Goal: Book appointment/travel/reservation

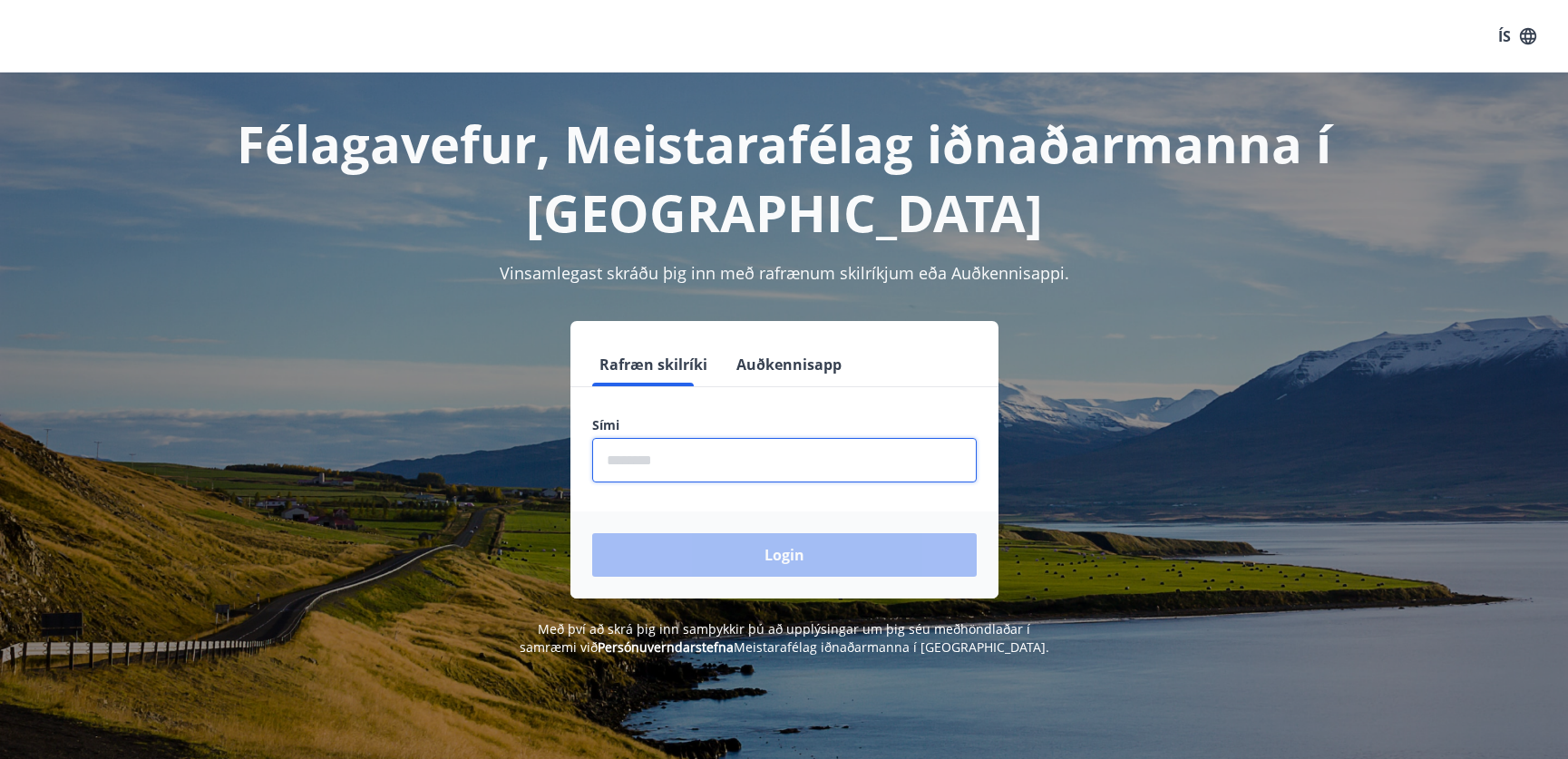
click at [715, 438] on input "phone" at bounding box center [784, 460] width 385 height 45
type input "********"
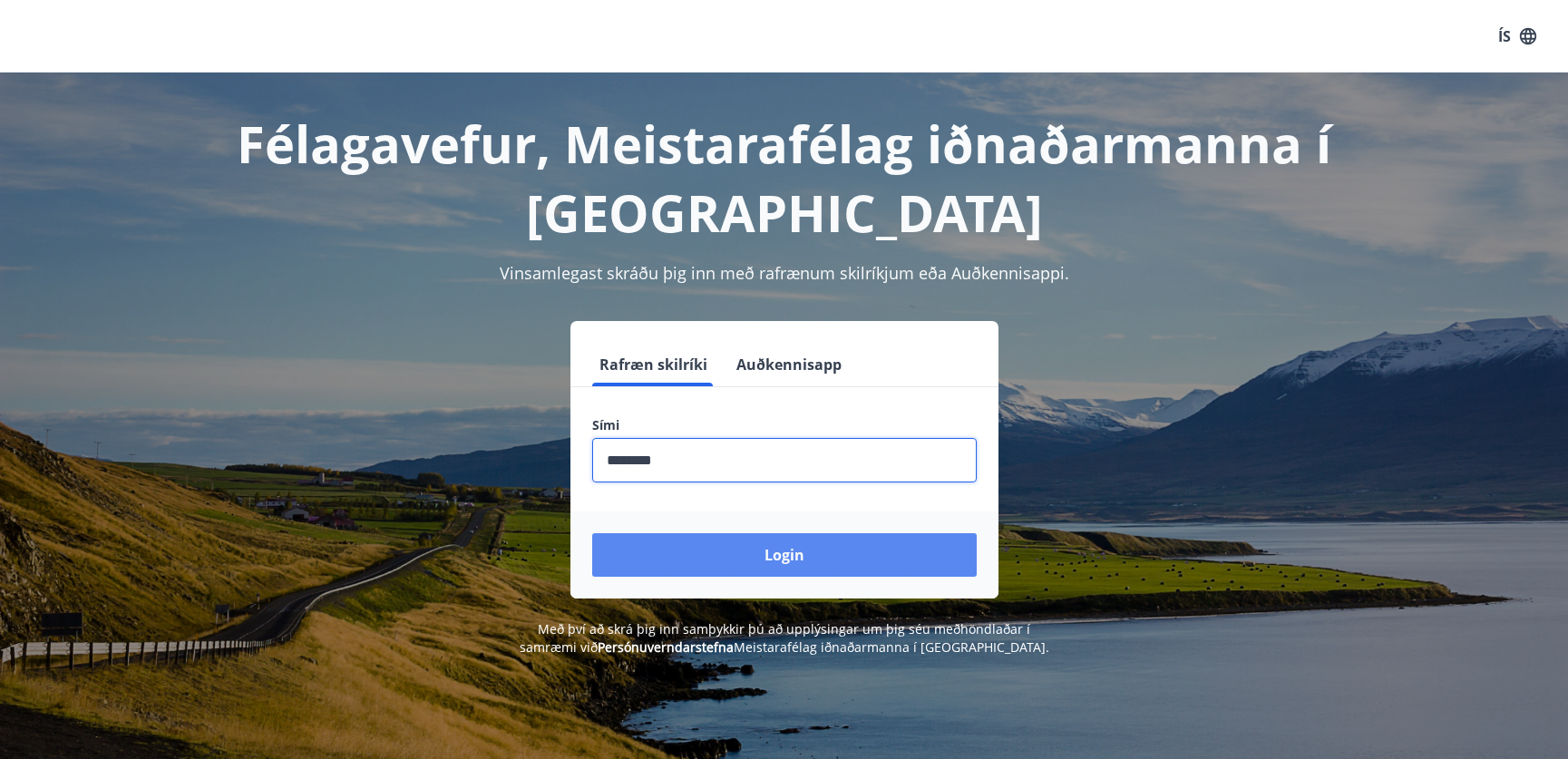
click at [790, 547] on button "Login" at bounding box center [784, 556] width 385 height 44
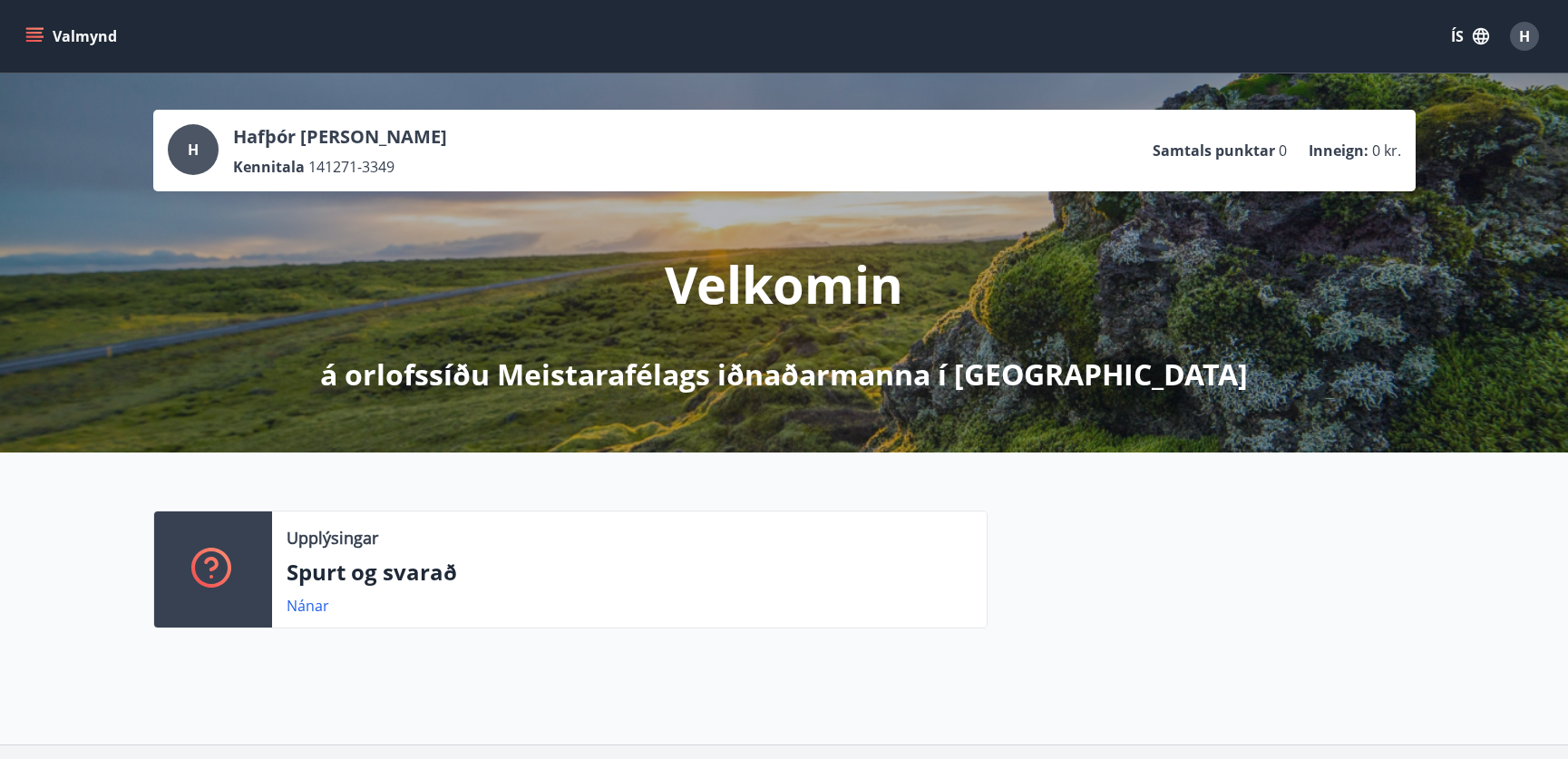
click at [40, 29] on icon "menu" at bounding box center [35, 36] width 18 height 18
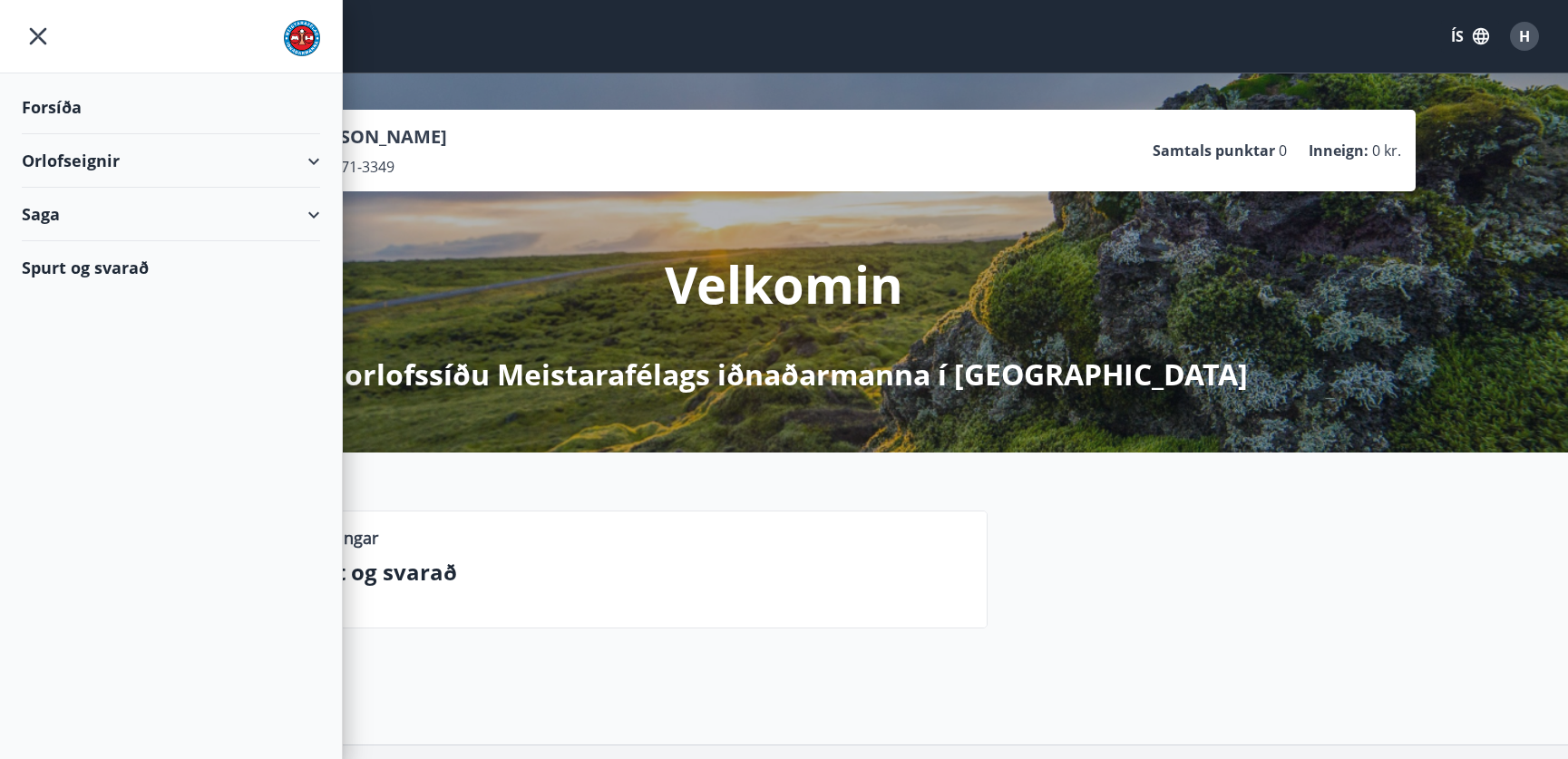
click at [317, 155] on div "Orlofseignir" at bounding box center [171, 161] width 298 height 54
click at [87, 201] on div "Framboð" at bounding box center [171, 207] width 269 height 38
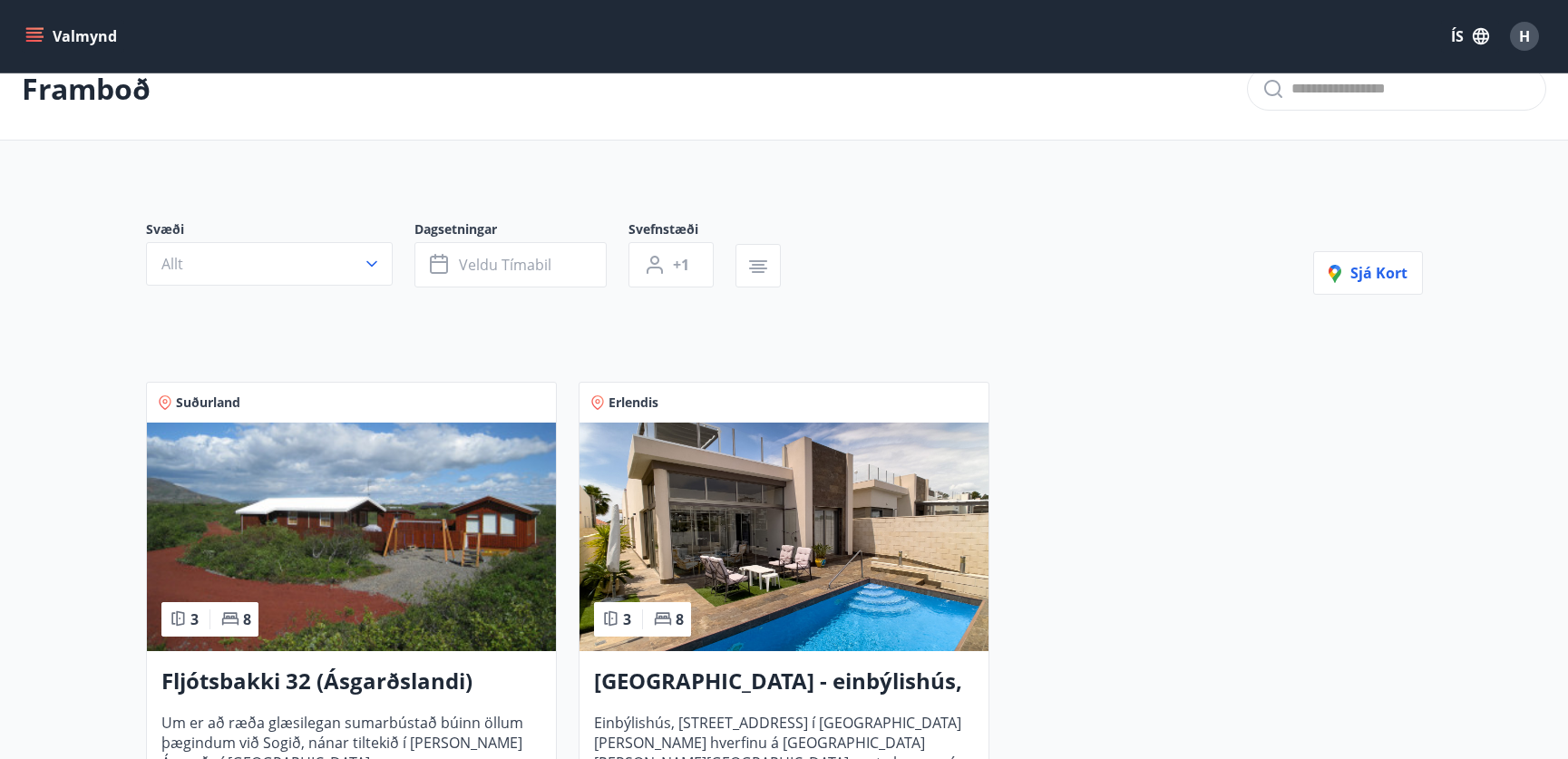
scroll to position [55, 0]
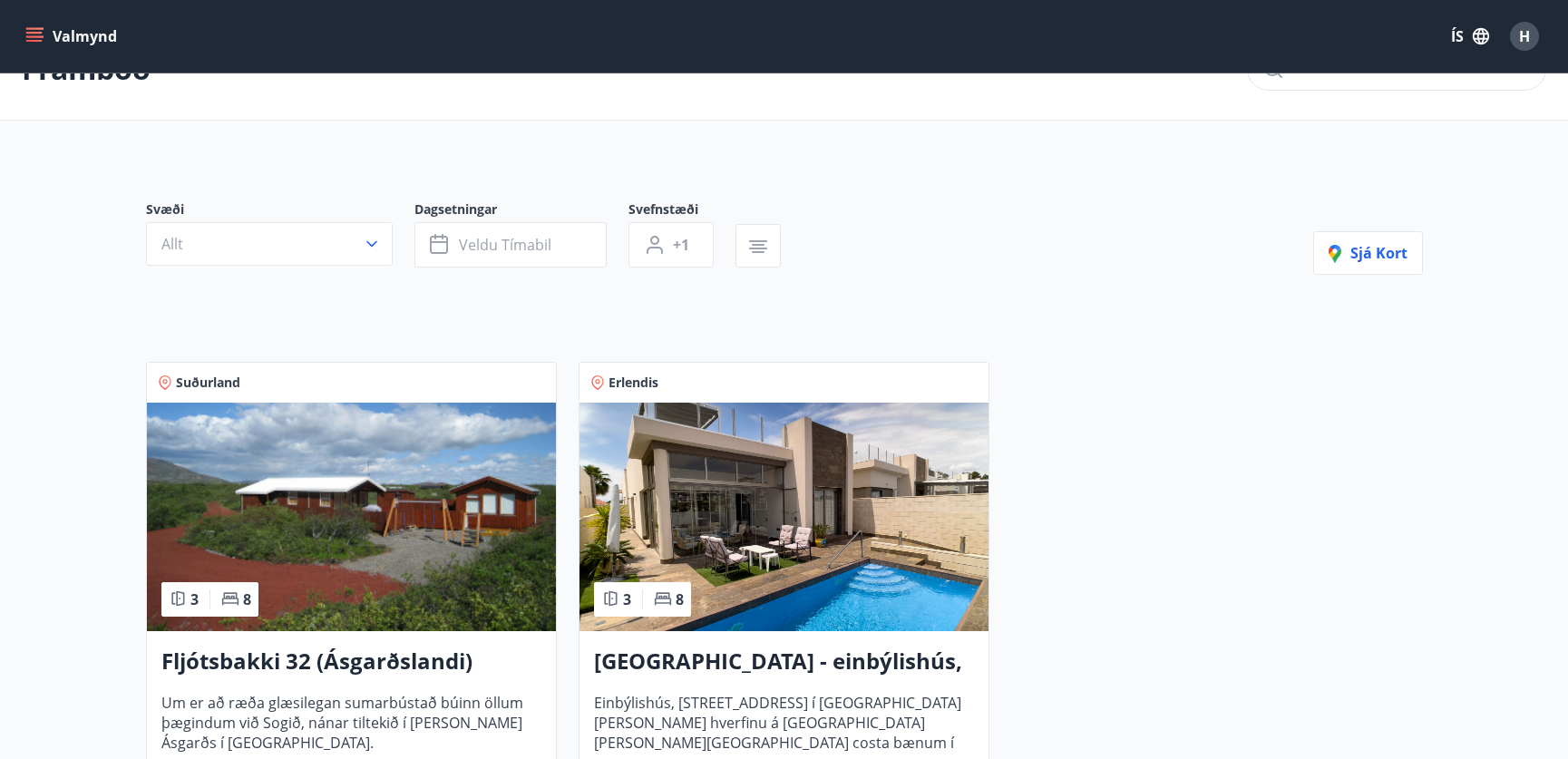
click at [786, 483] on img at bounding box center [784, 516] width 409 height 229
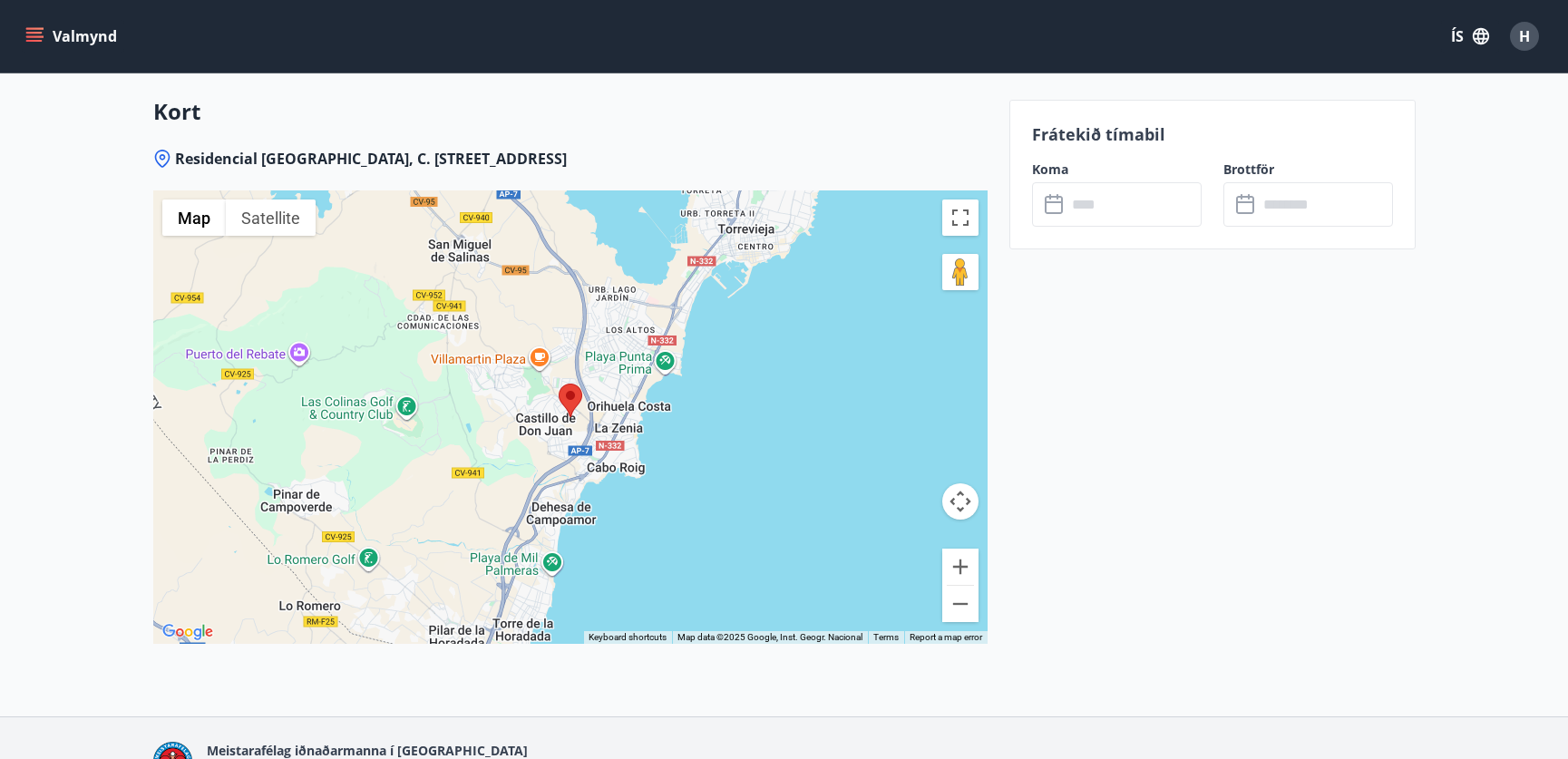
scroll to position [2420, 0]
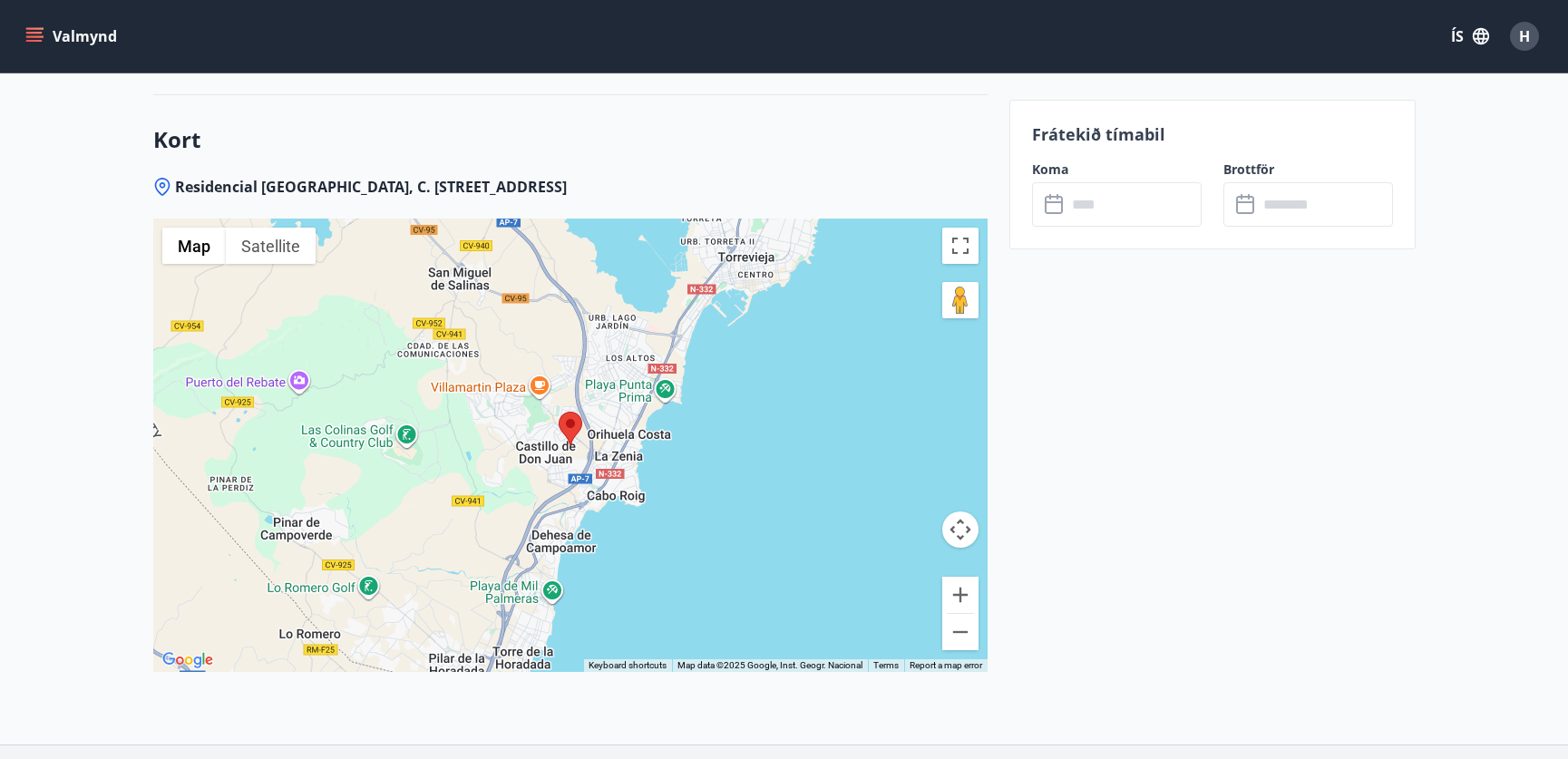
click at [1123, 220] on input "text" at bounding box center [1134, 204] width 135 height 45
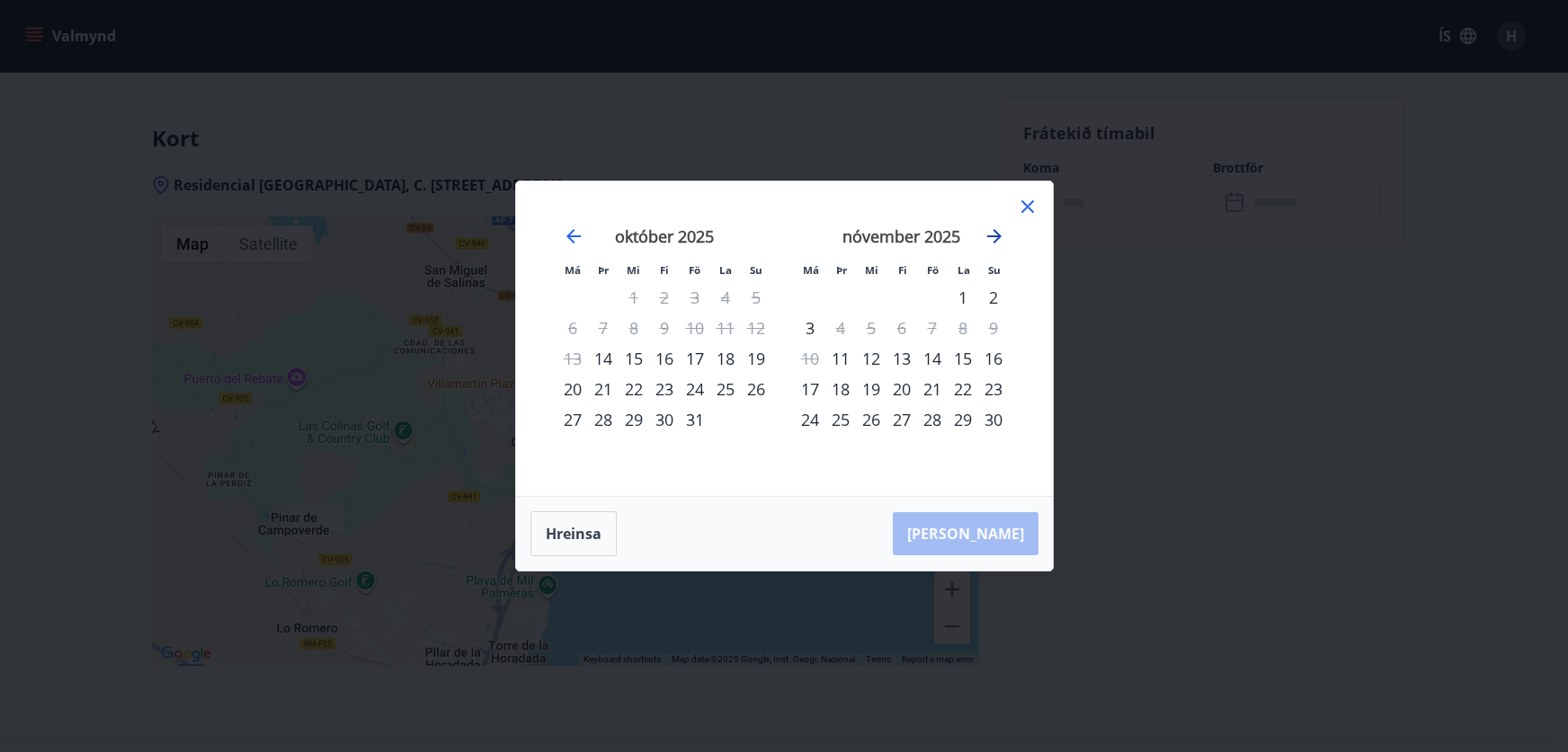
click at [996, 230] on icon "Move forward to switch to the next month." at bounding box center [995, 237] width 22 height 22
click at [570, 231] on icon "Move backward to switch to the previous month." at bounding box center [573, 237] width 14 height 14
click at [997, 231] on icon "Move forward to switch to the next month." at bounding box center [995, 237] width 22 height 22
click at [997, 234] on icon "Move forward to switch to the next month." at bounding box center [995, 237] width 14 height 14
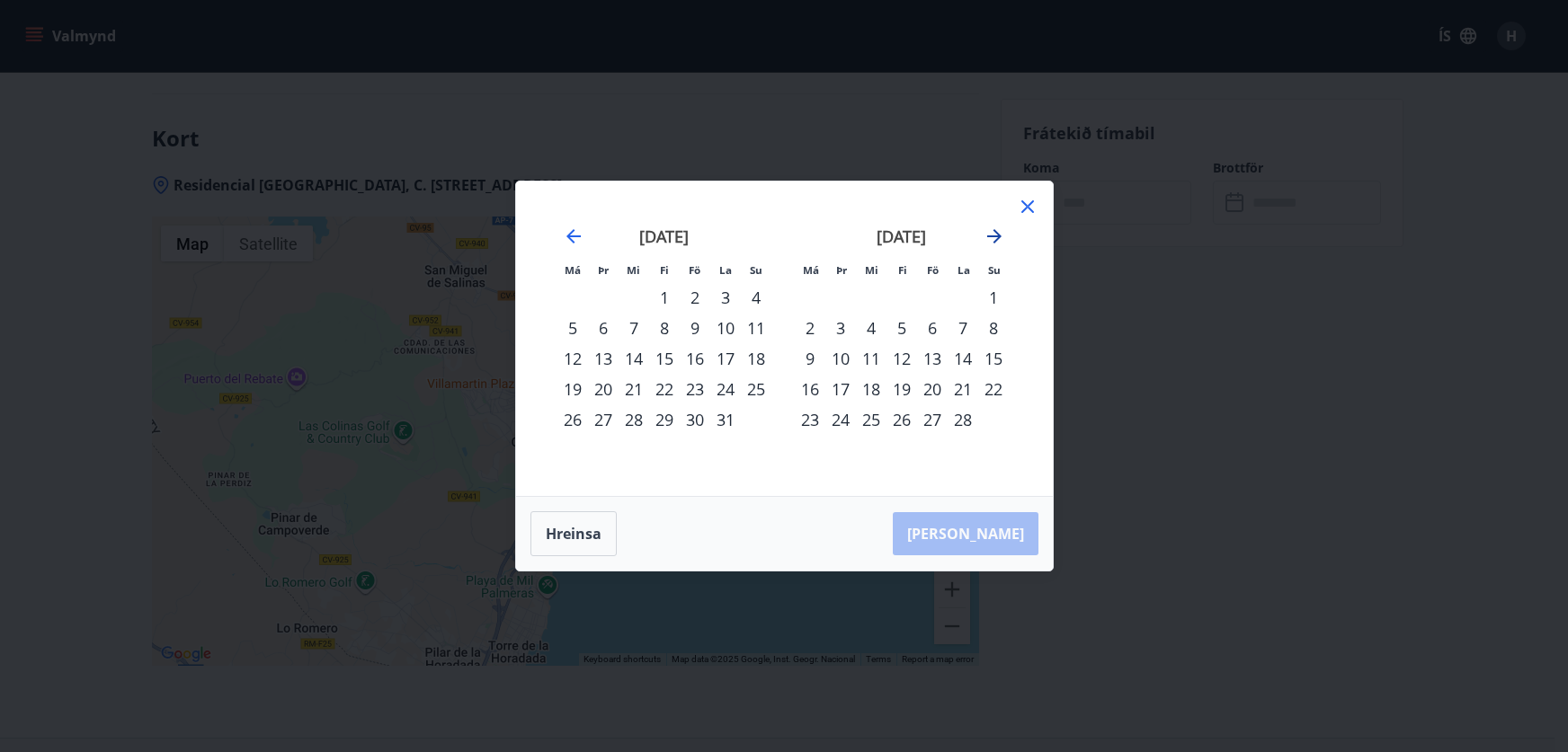
click at [997, 234] on icon "Move forward to switch to the next month." at bounding box center [995, 237] width 14 height 14
click at [995, 234] on icon "Move forward to switch to the next month." at bounding box center [995, 237] width 22 height 22
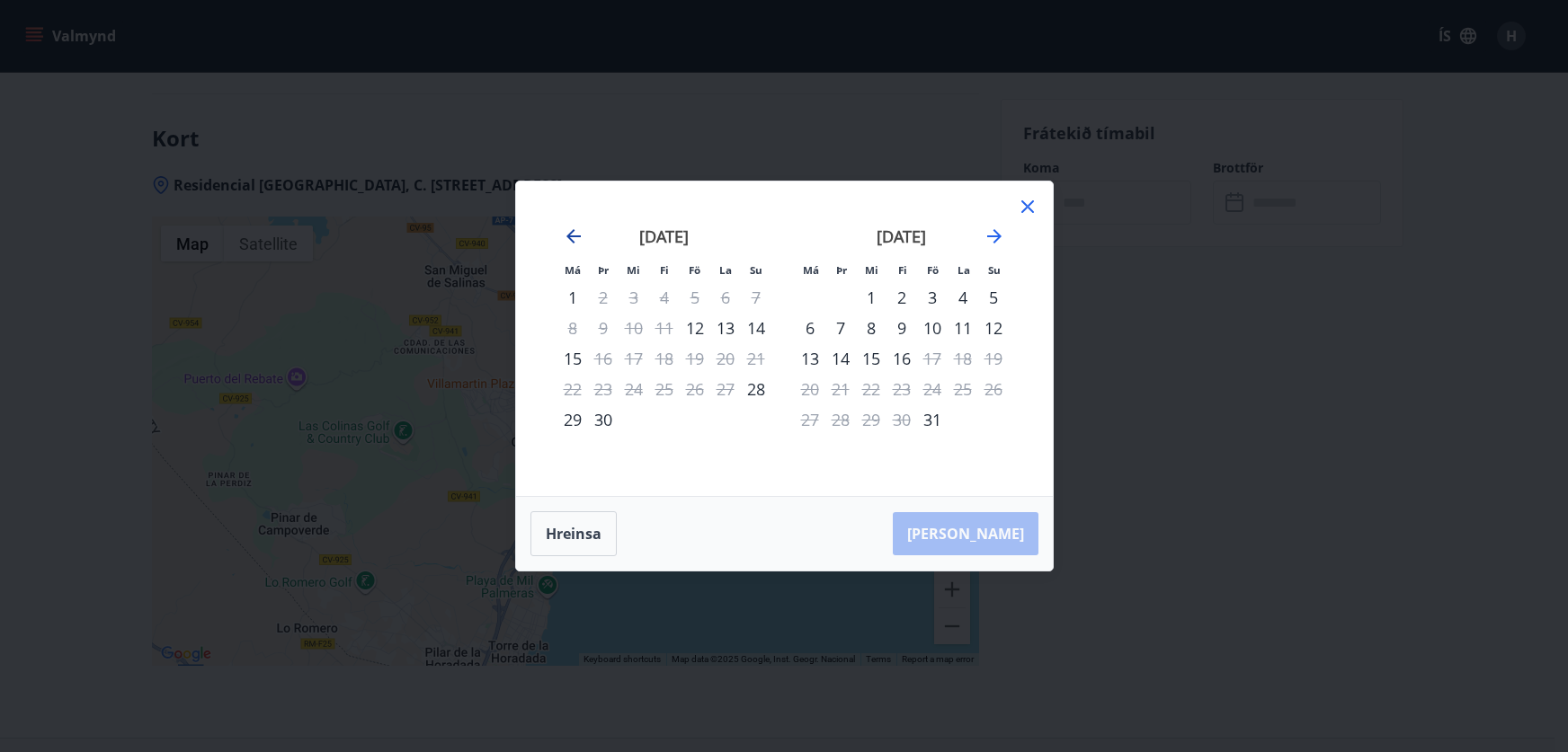
click at [574, 234] on icon "Move backward to switch to the previous month." at bounding box center [573, 237] width 22 height 22
click at [1025, 208] on icon at bounding box center [1027, 207] width 13 height 13
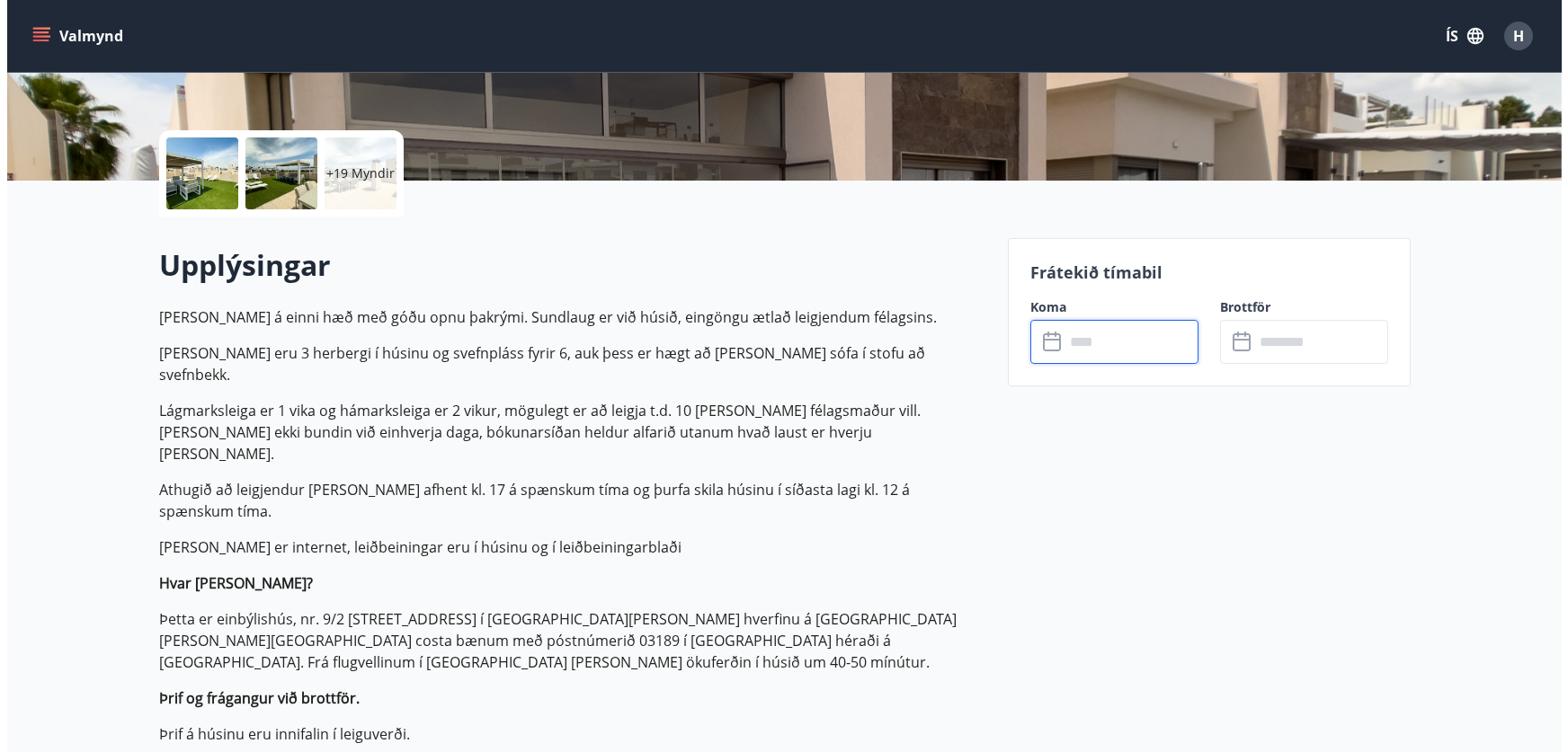
scroll to position [347, 0]
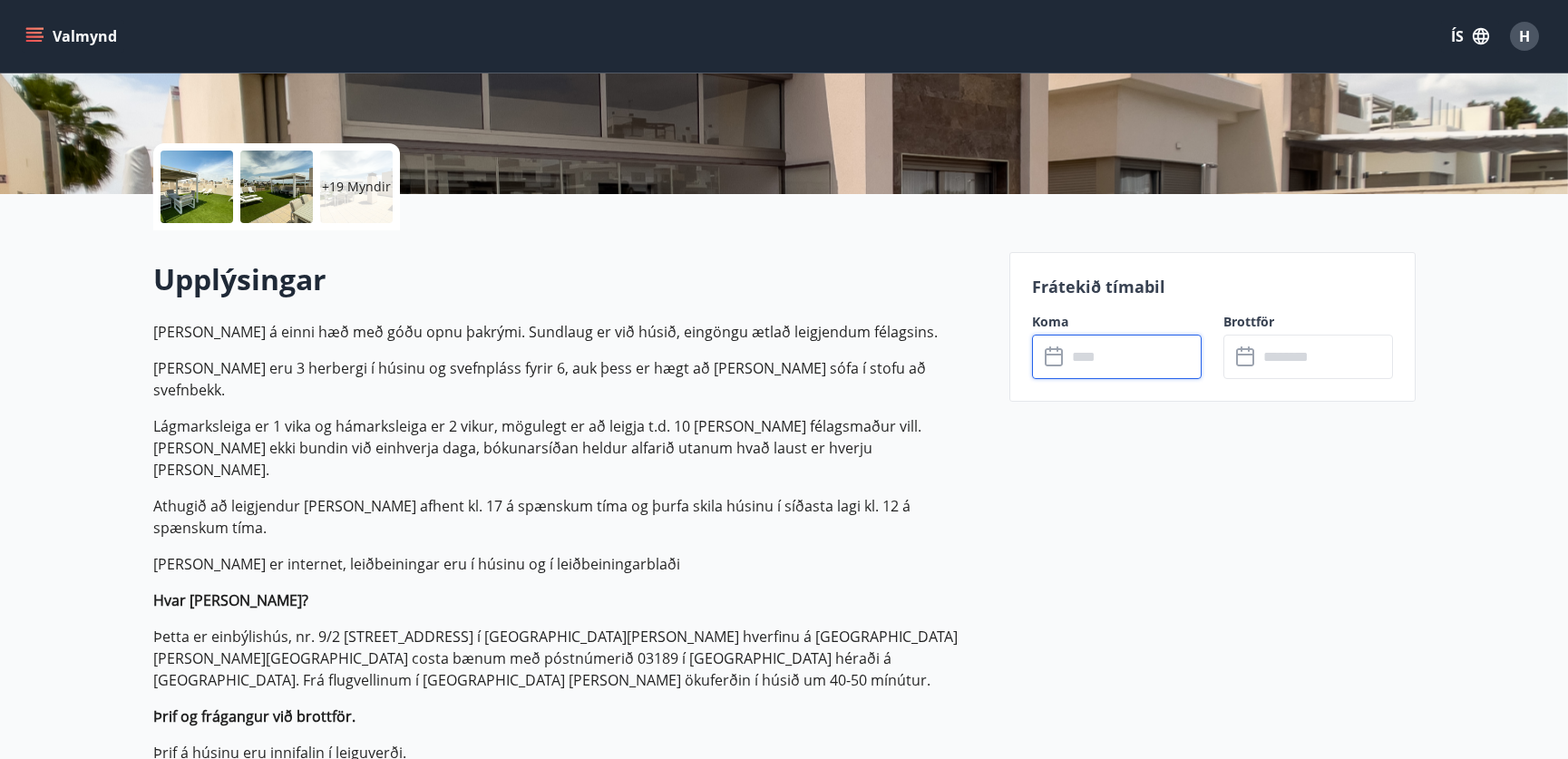
click at [202, 189] on div at bounding box center [197, 187] width 73 height 73
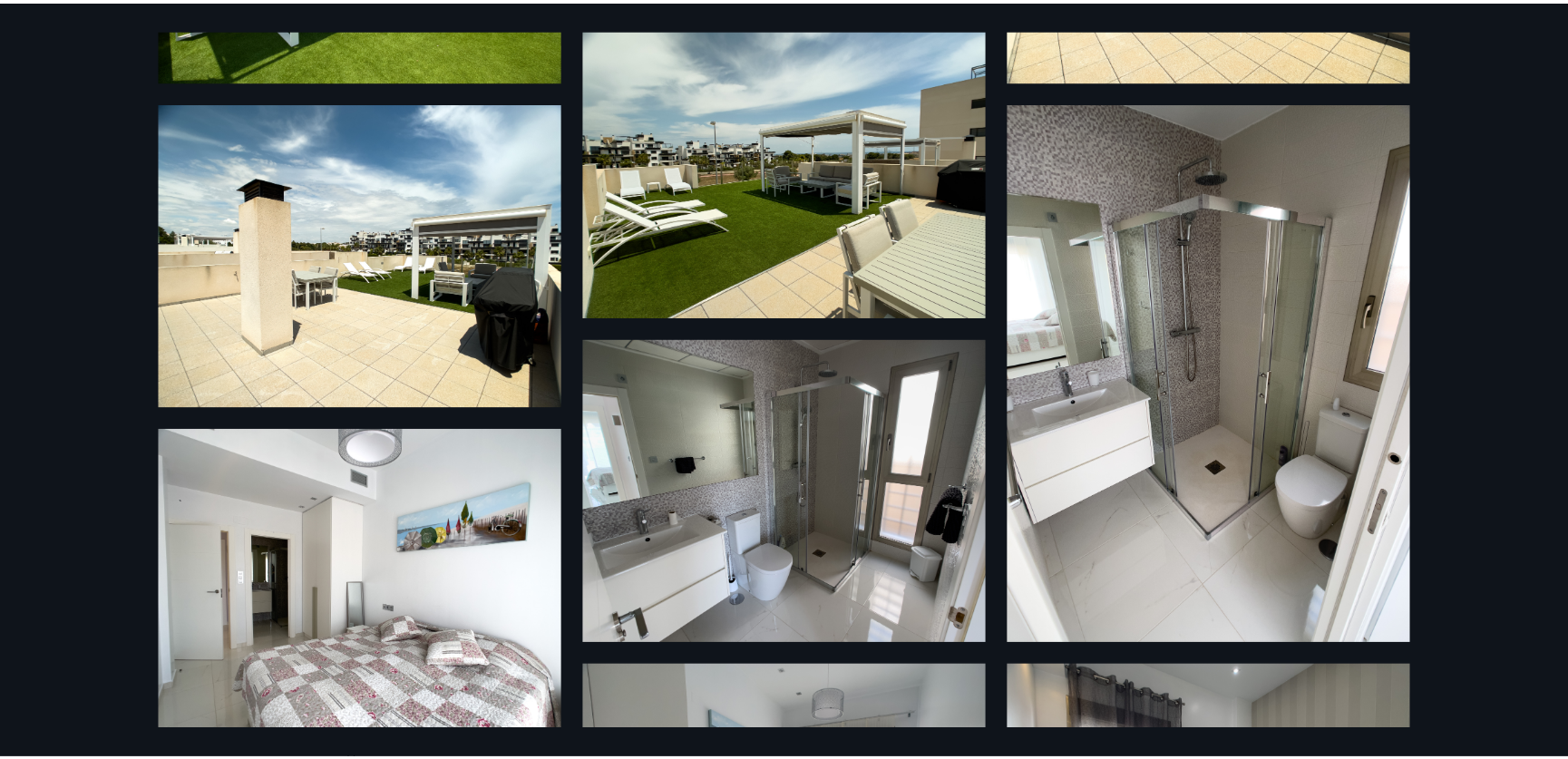
scroll to position [0, 0]
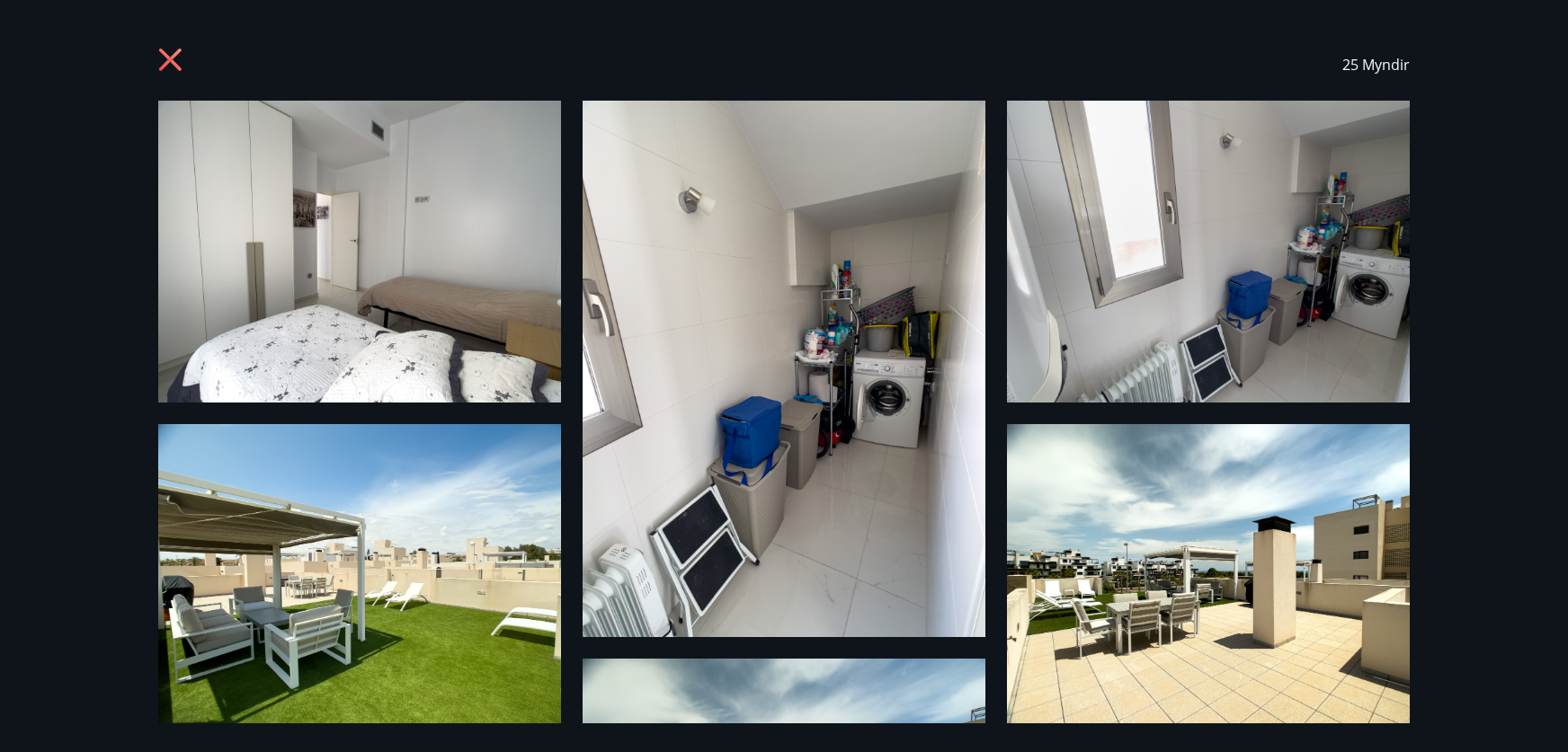
click at [172, 63] on icon at bounding box center [173, 62] width 29 height 29
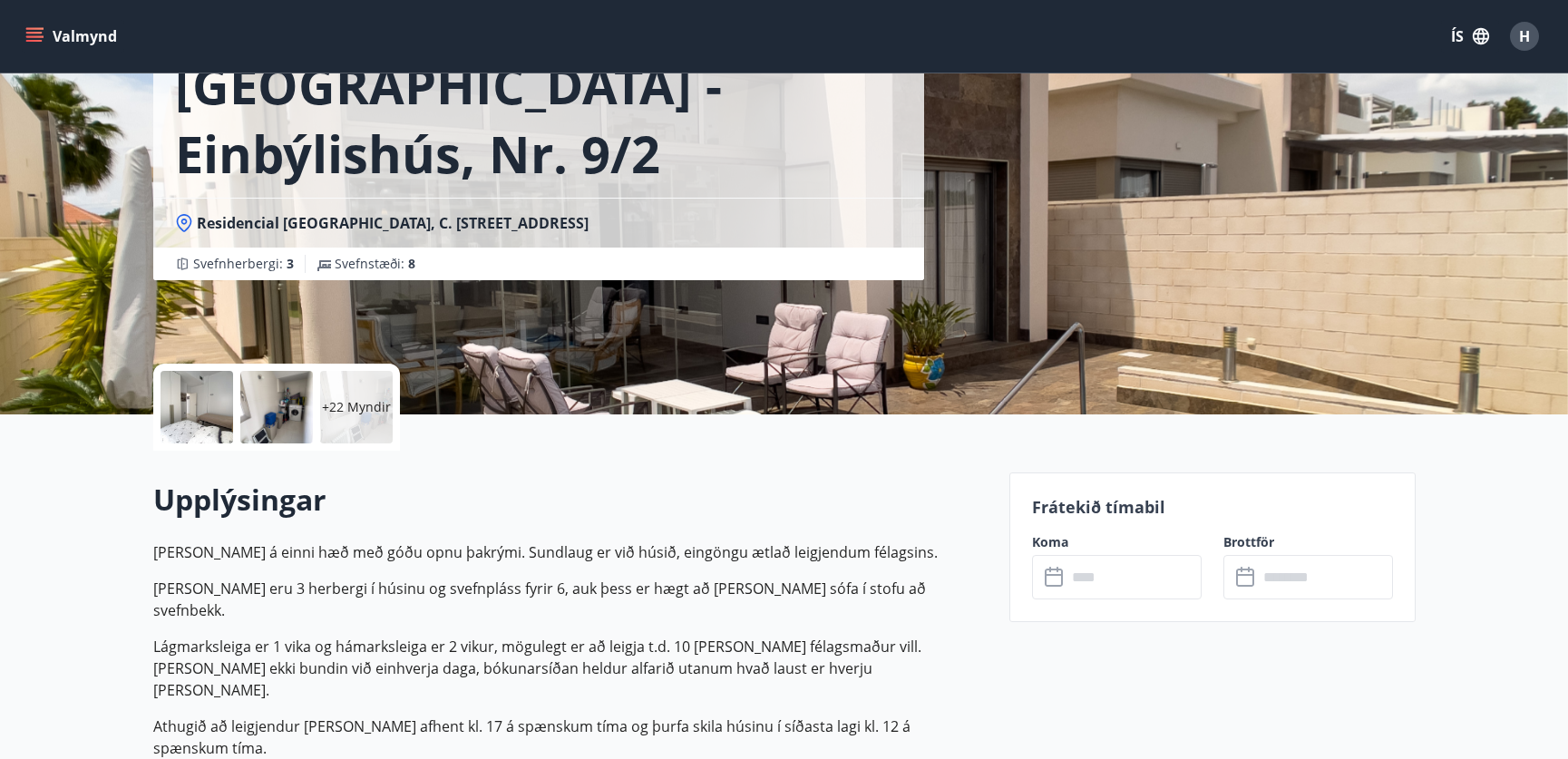
scroll to position [36, 0]
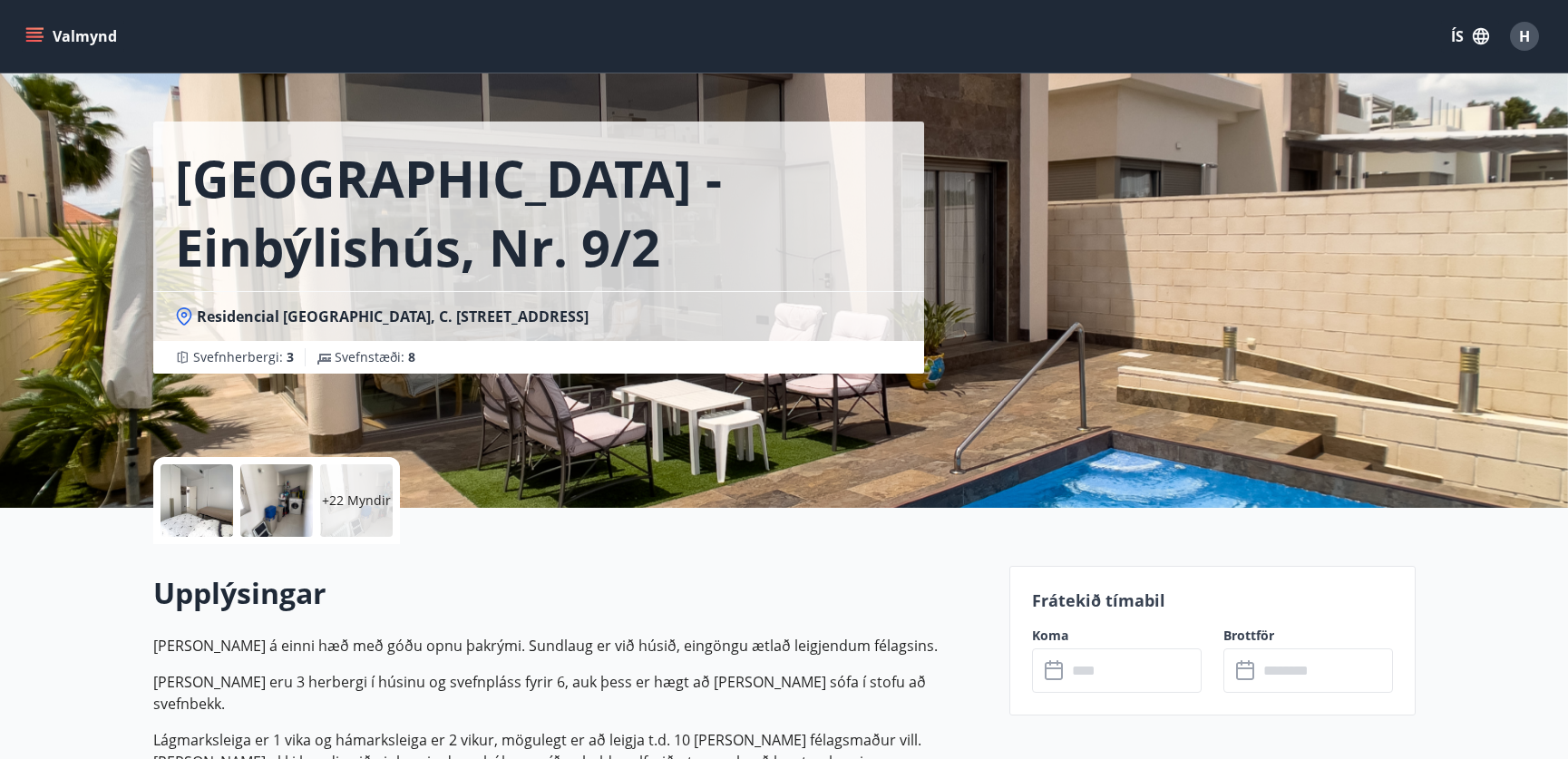
click at [34, 36] on icon "menu" at bounding box center [36, 36] width 20 height 2
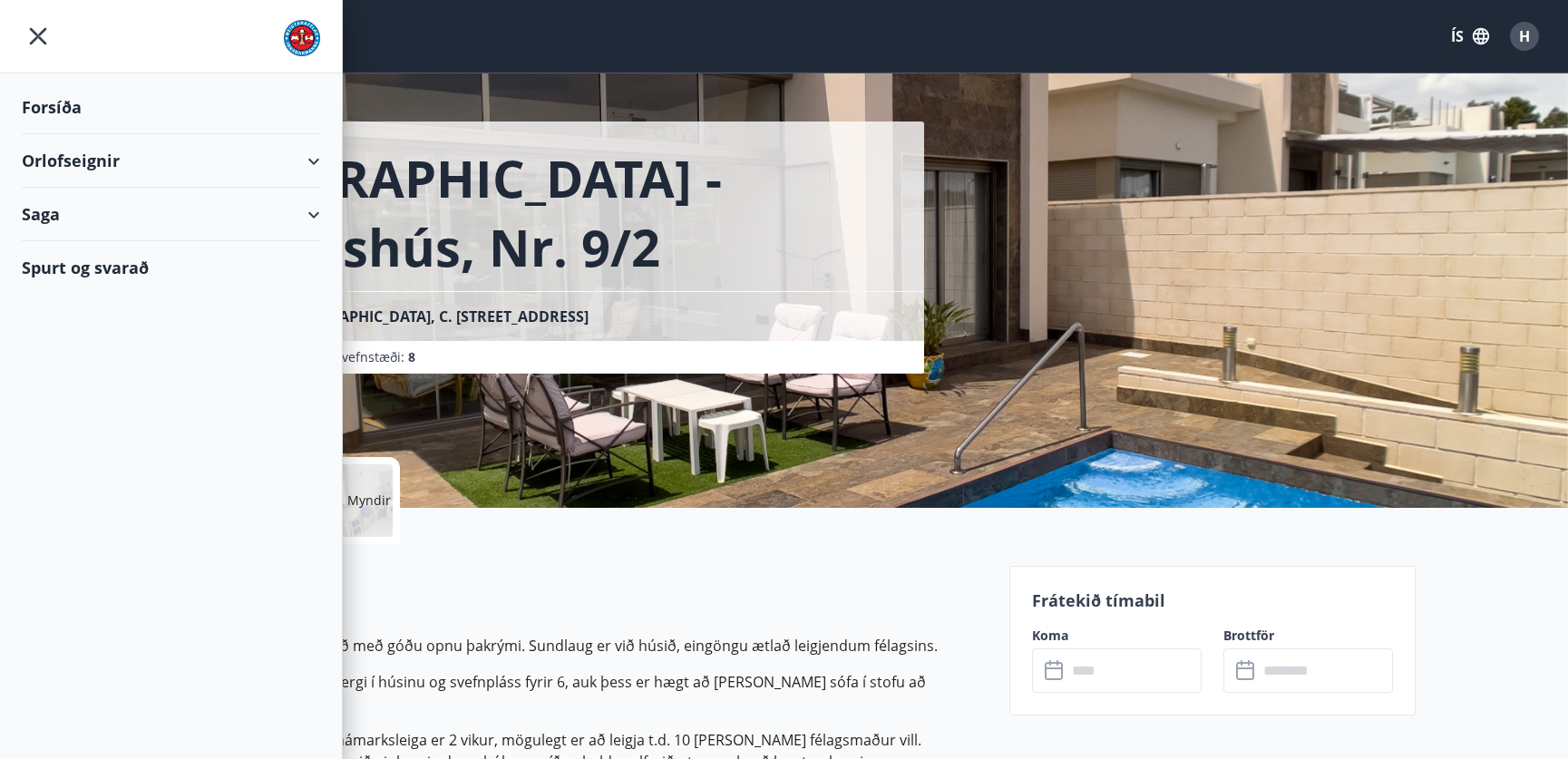
click at [312, 157] on div "Orlofseignir" at bounding box center [171, 161] width 298 height 54
click at [95, 156] on div "Orlofseignir" at bounding box center [171, 161] width 298 height 54
click at [113, 161] on div "Orlofseignir" at bounding box center [171, 161] width 298 height 54
click at [86, 208] on div "Framboð" at bounding box center [171, 207] width 269 height 38
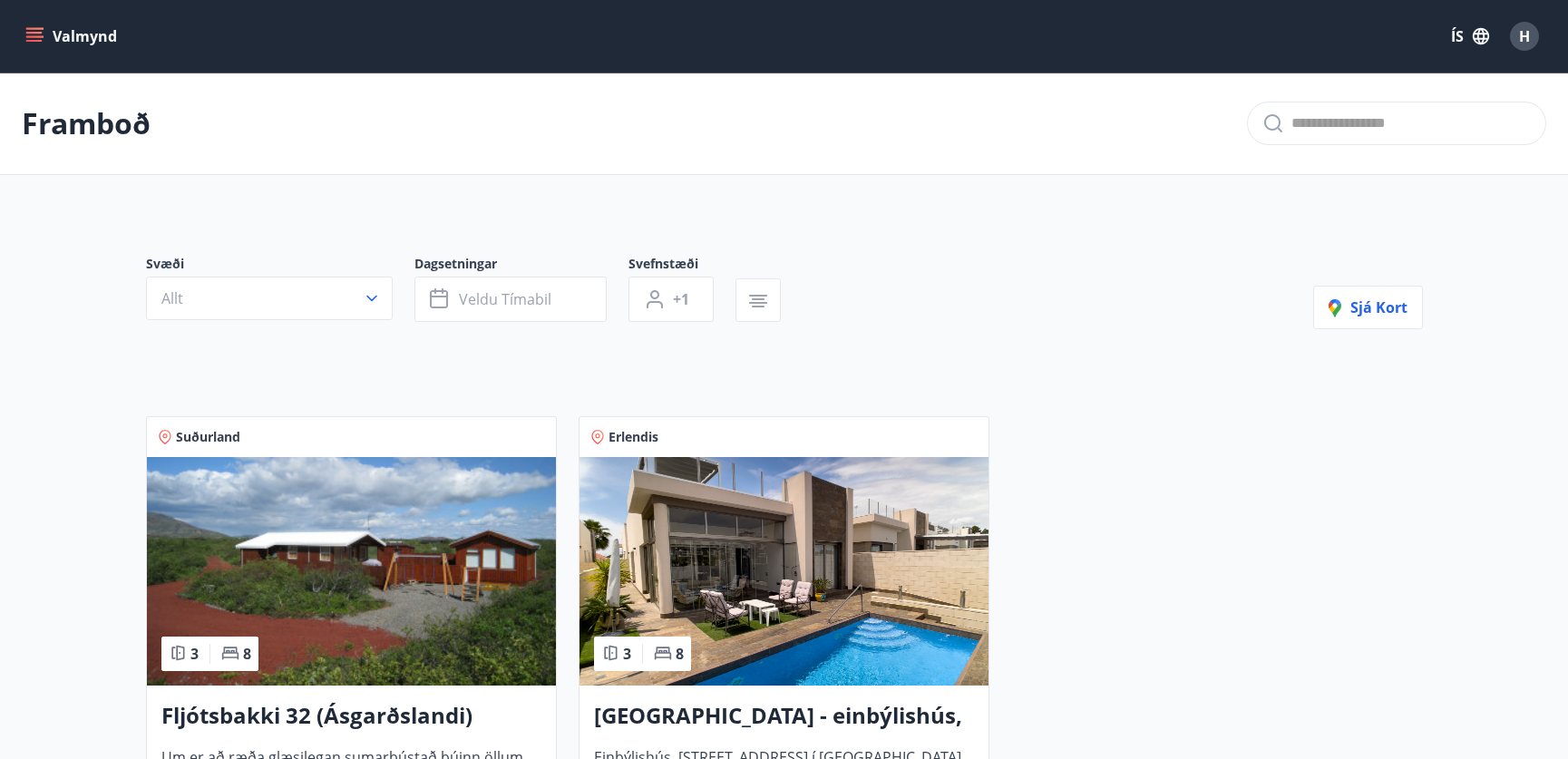
click at [358, 551] on img at bounding box center [351, 571] width 409 height 229
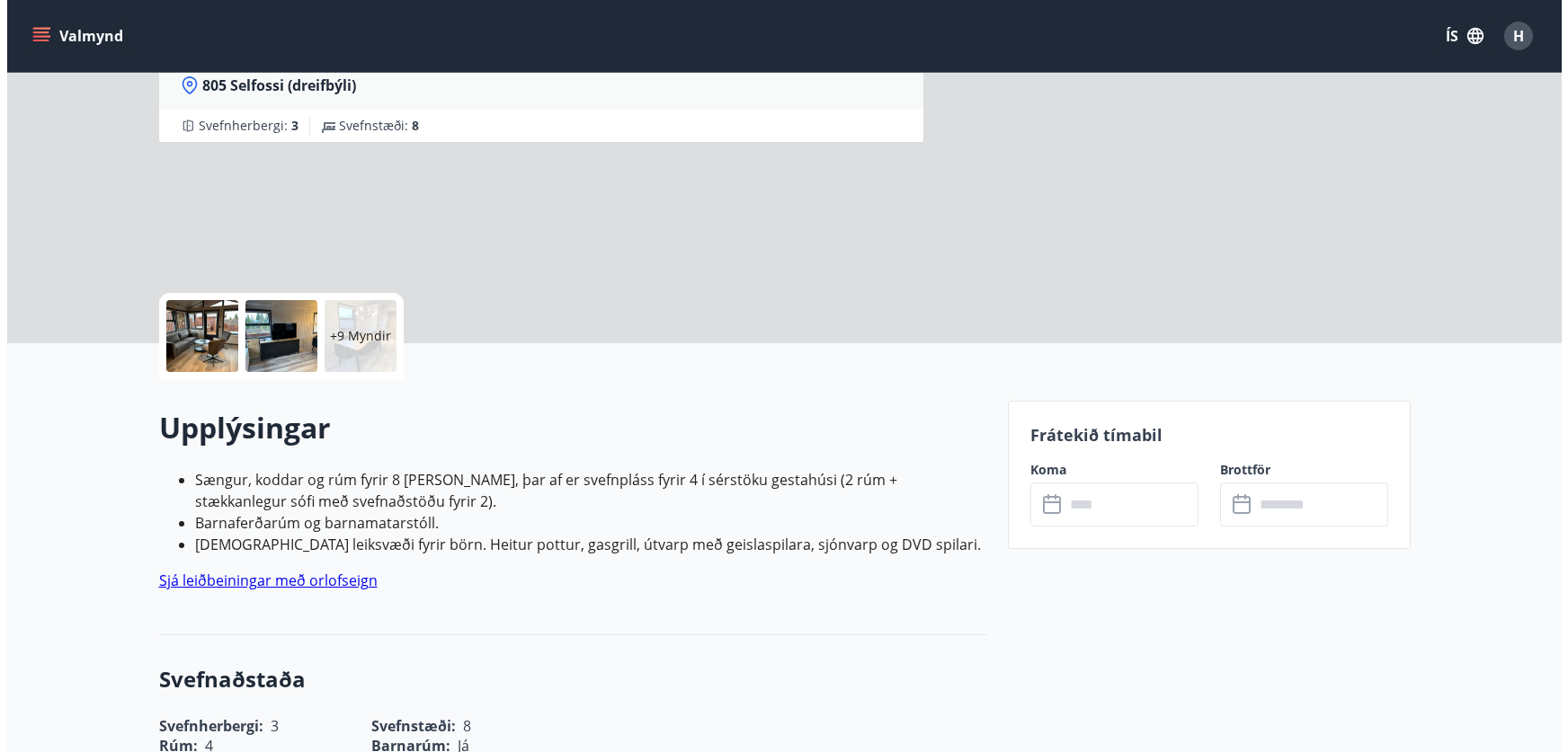
scroll to position [208, 0]
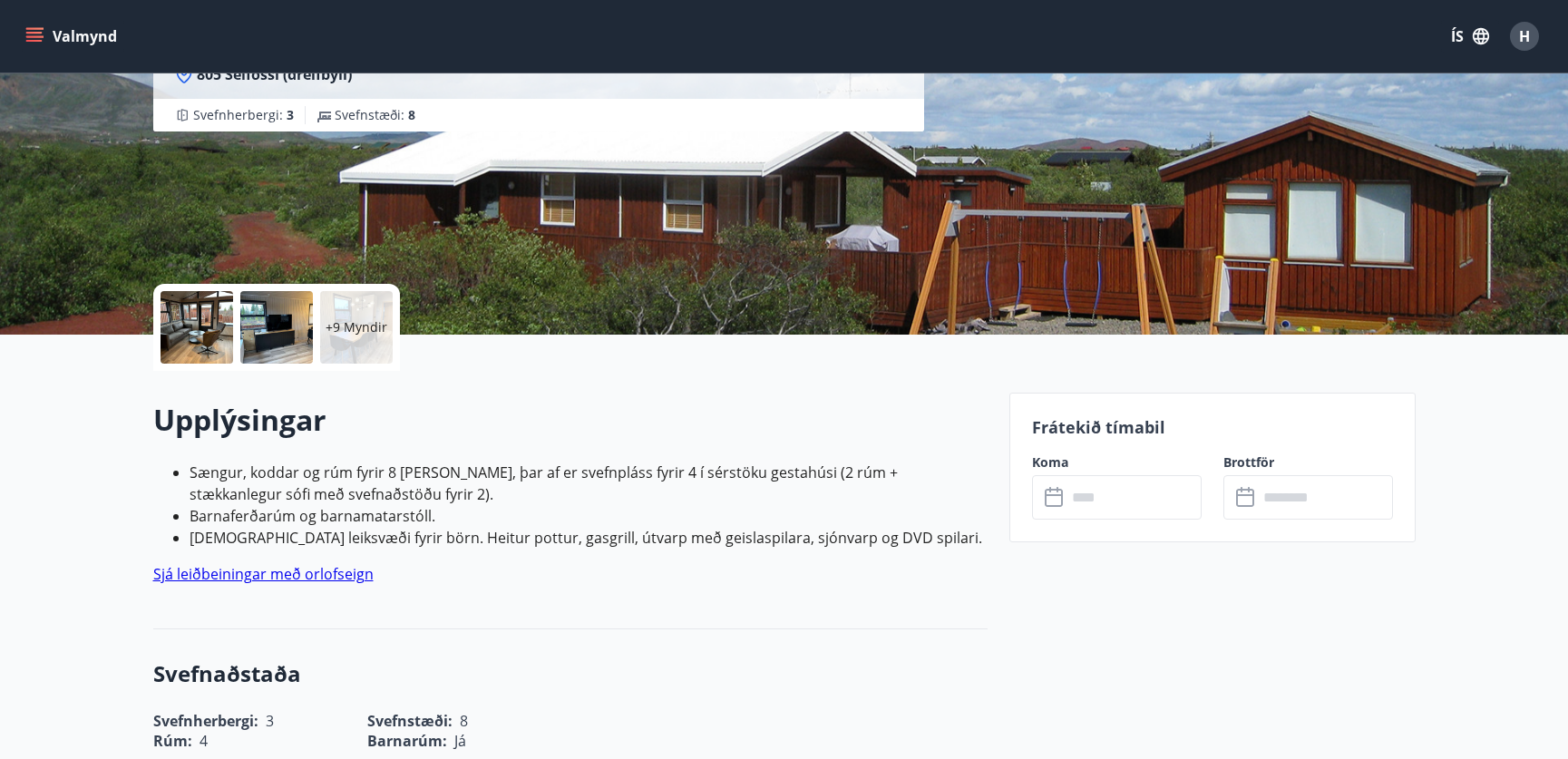
click at [191, 319] on div at bounding box center [197, 328] width 73 height 73
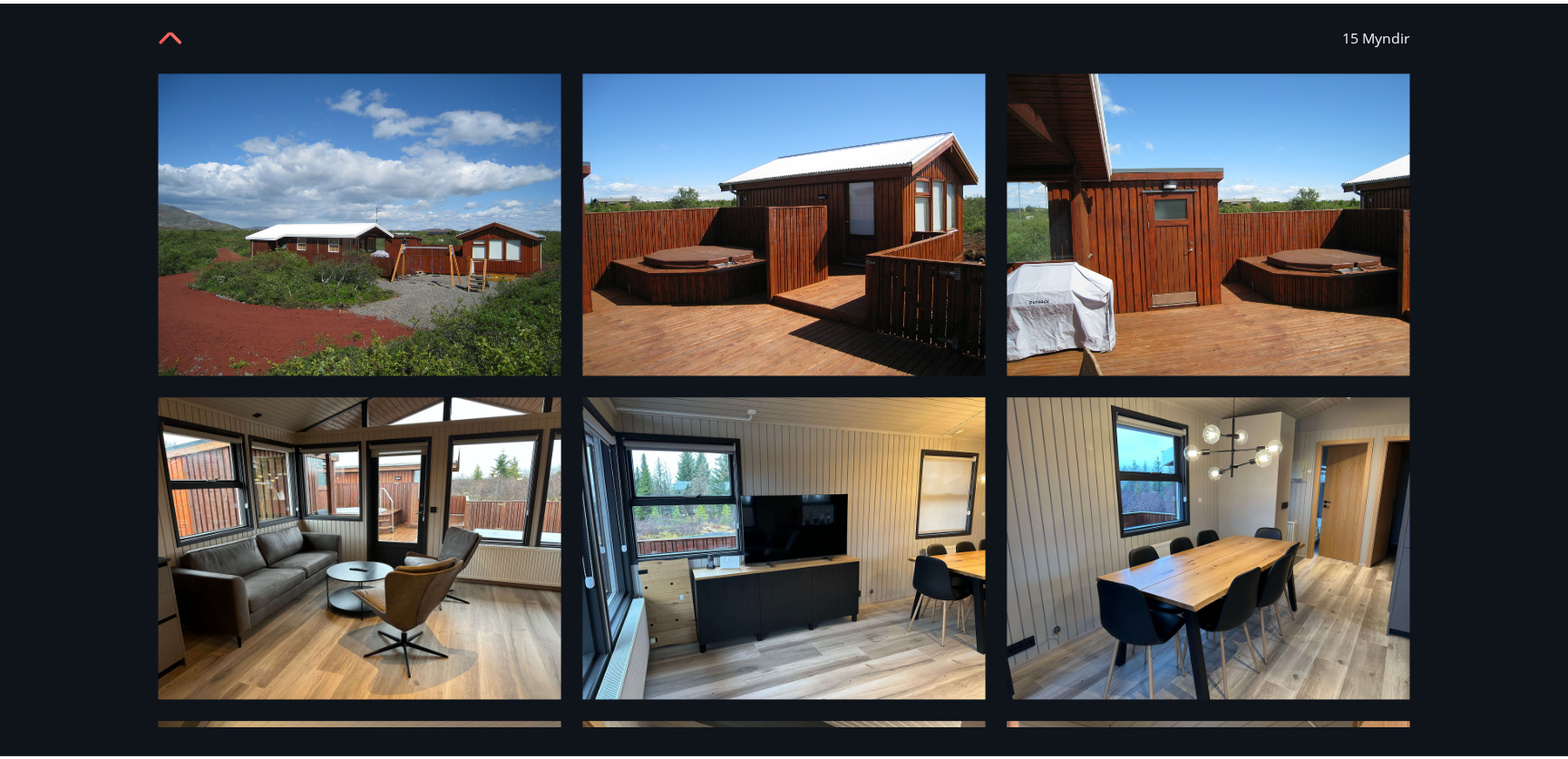
scroll to position [0, 0]
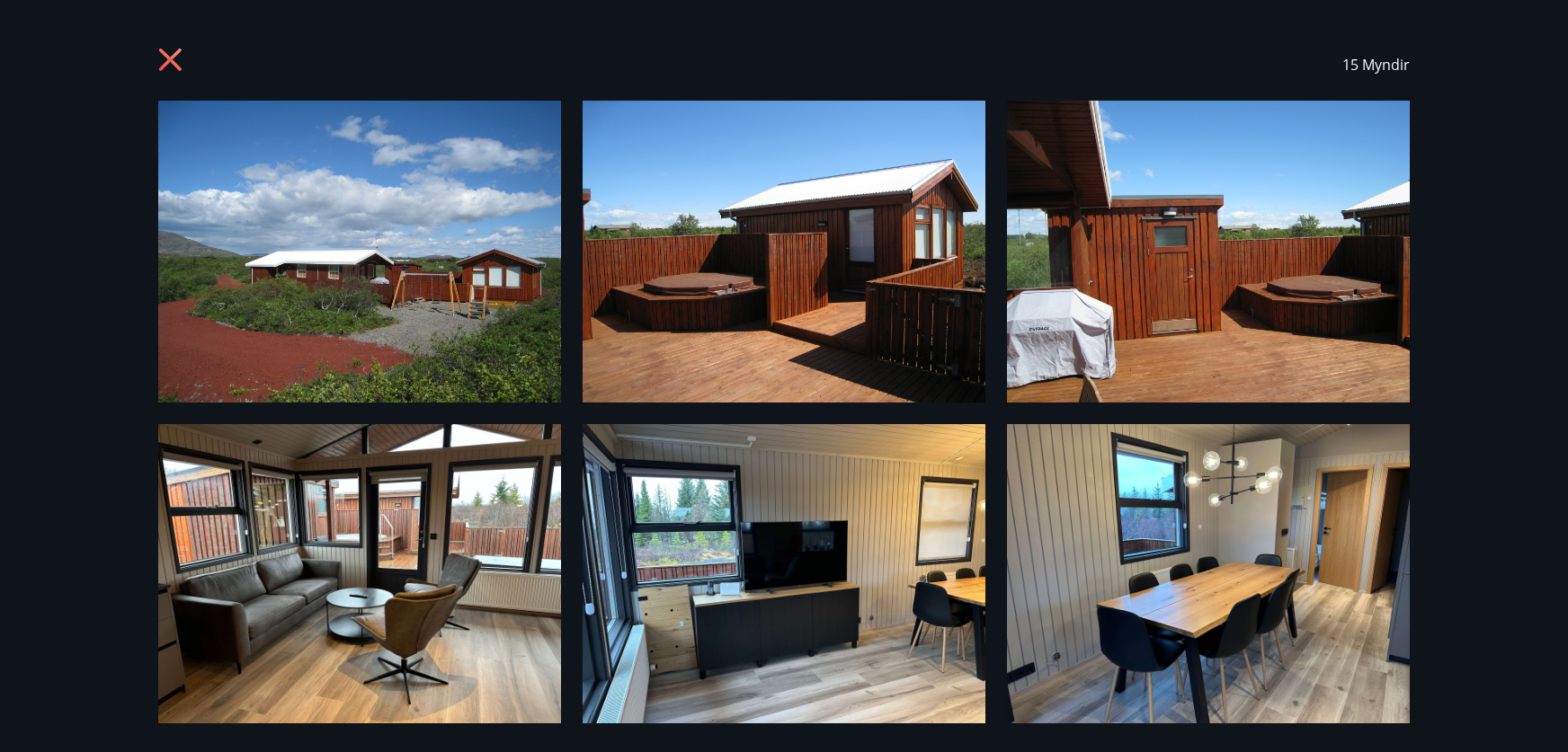
click at [168, 64] on icon at bounding box center [173, 62] width 29 height 29
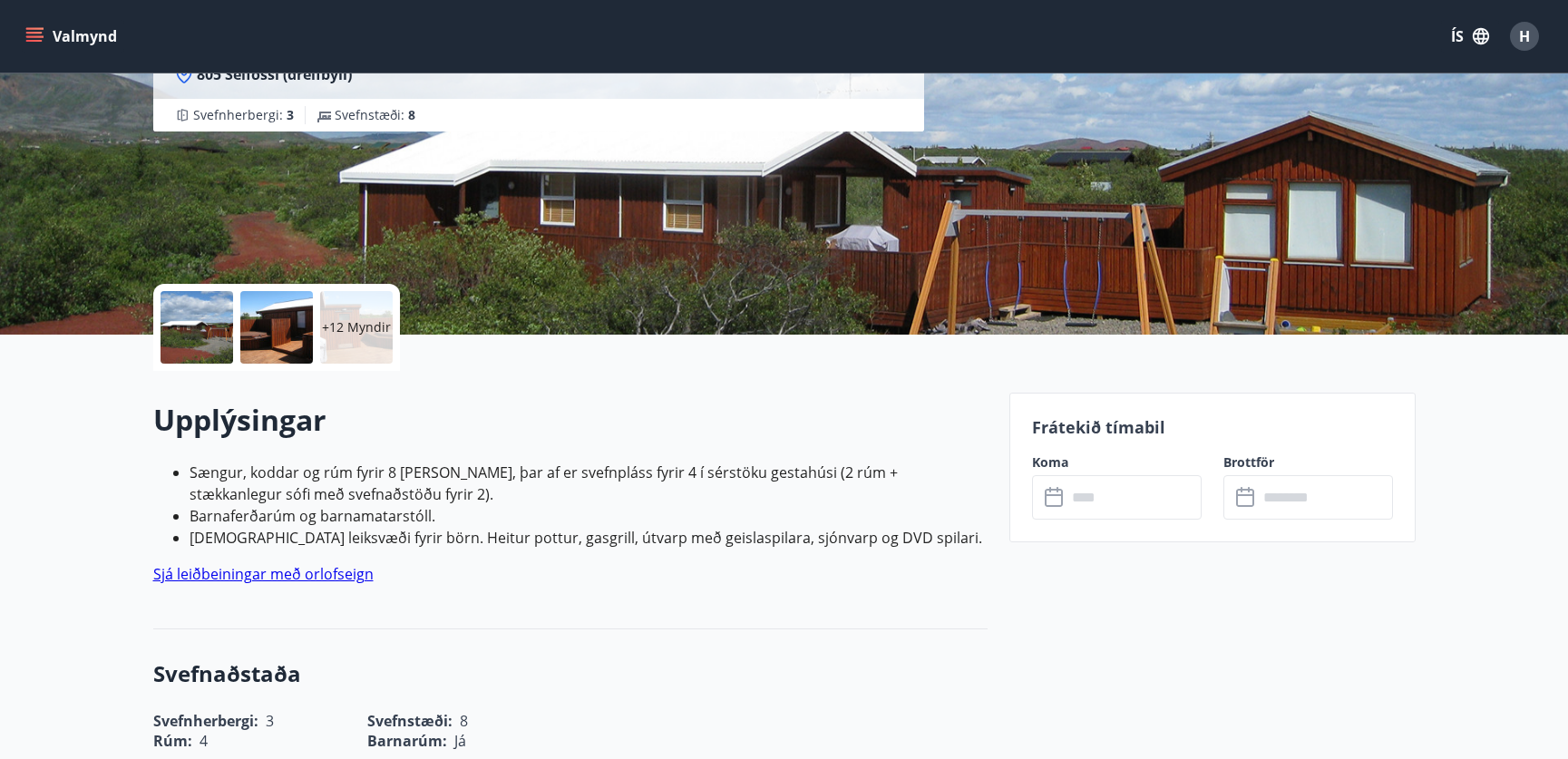
click at [36, 36] on icon "menu" at bounding box center [36, 36] width 20 height 2
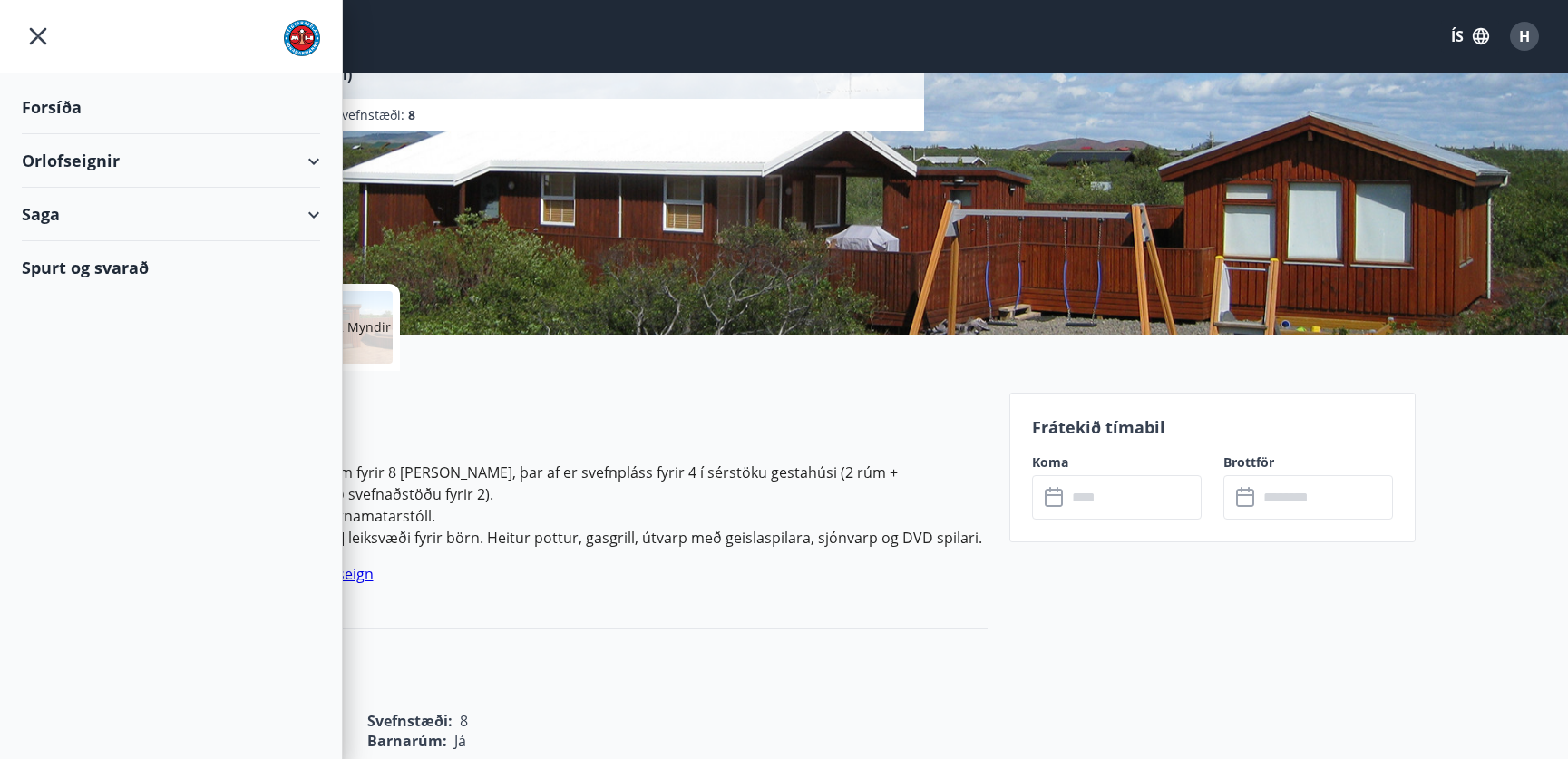
click at [310, 160] on div "Orlofseignir" at bounding box center [171, 161] width 298 height 54
click at [76, 213] on div "Framboð" at bounding box center [171, 207] width 269 height 38
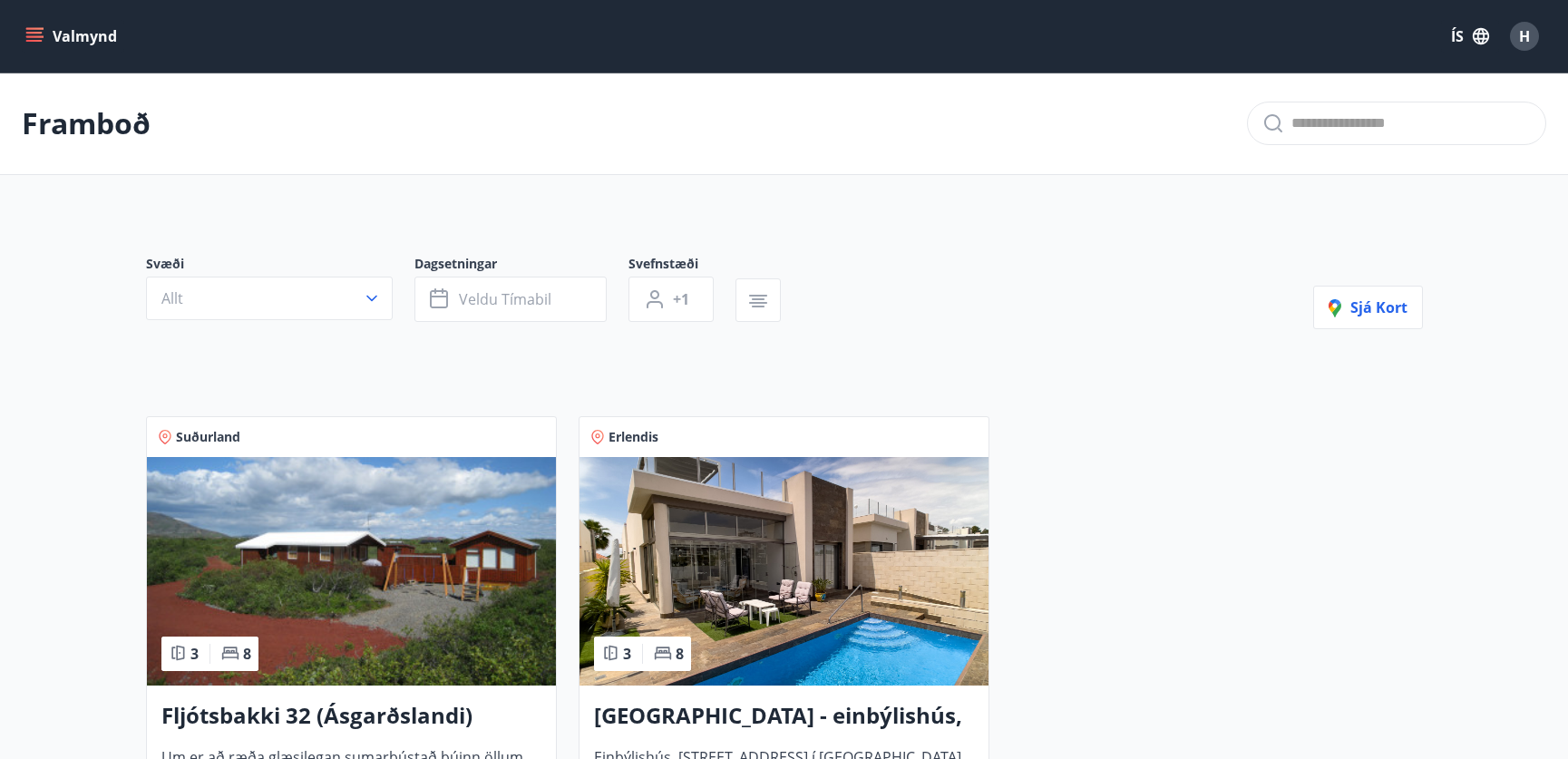
click at [746, 569] on img at bounding box center [784, 571] width 409 height 229
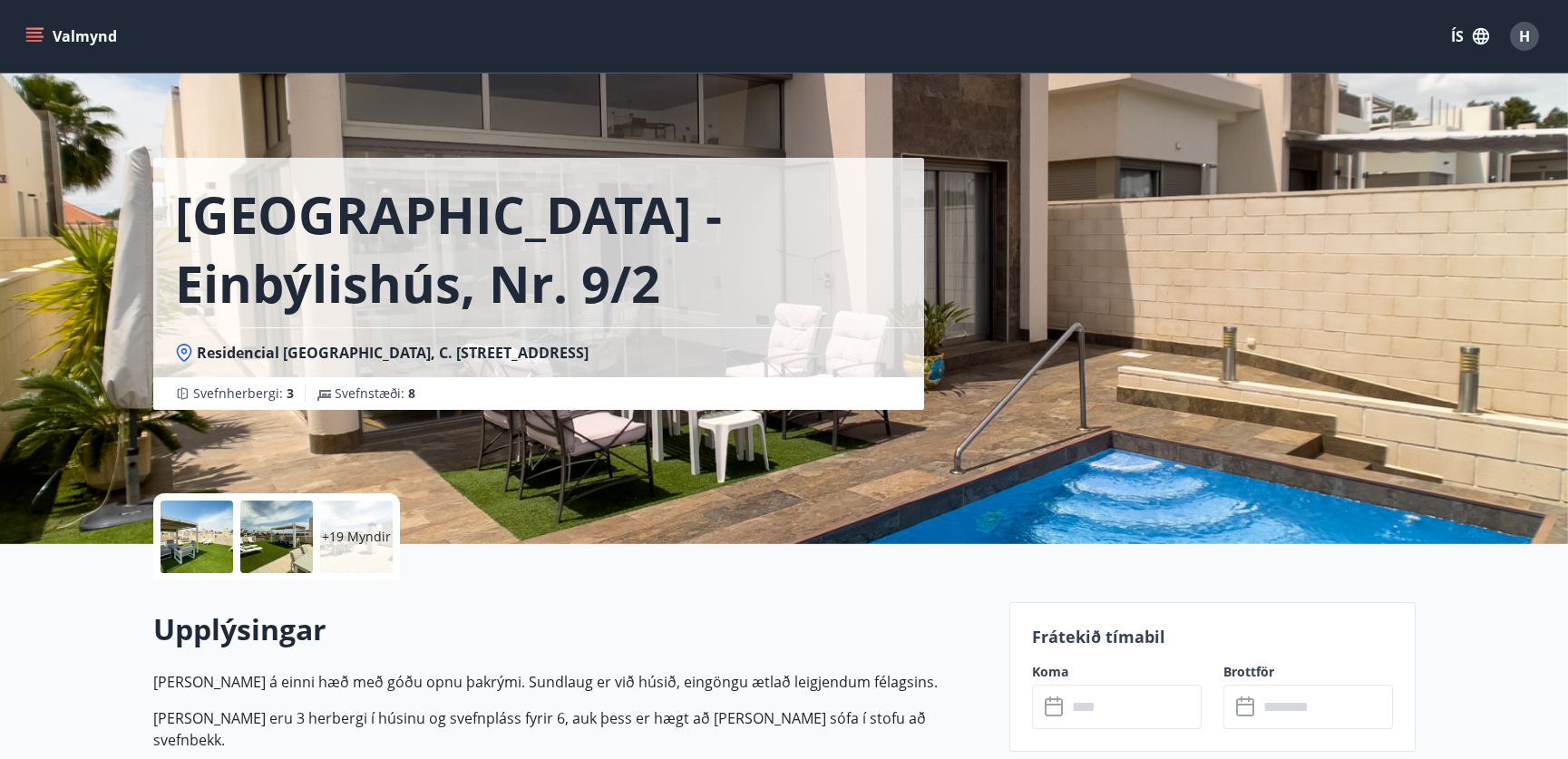
click at [183, 535] on div at bounding box center [197, 537] width 73 height 73
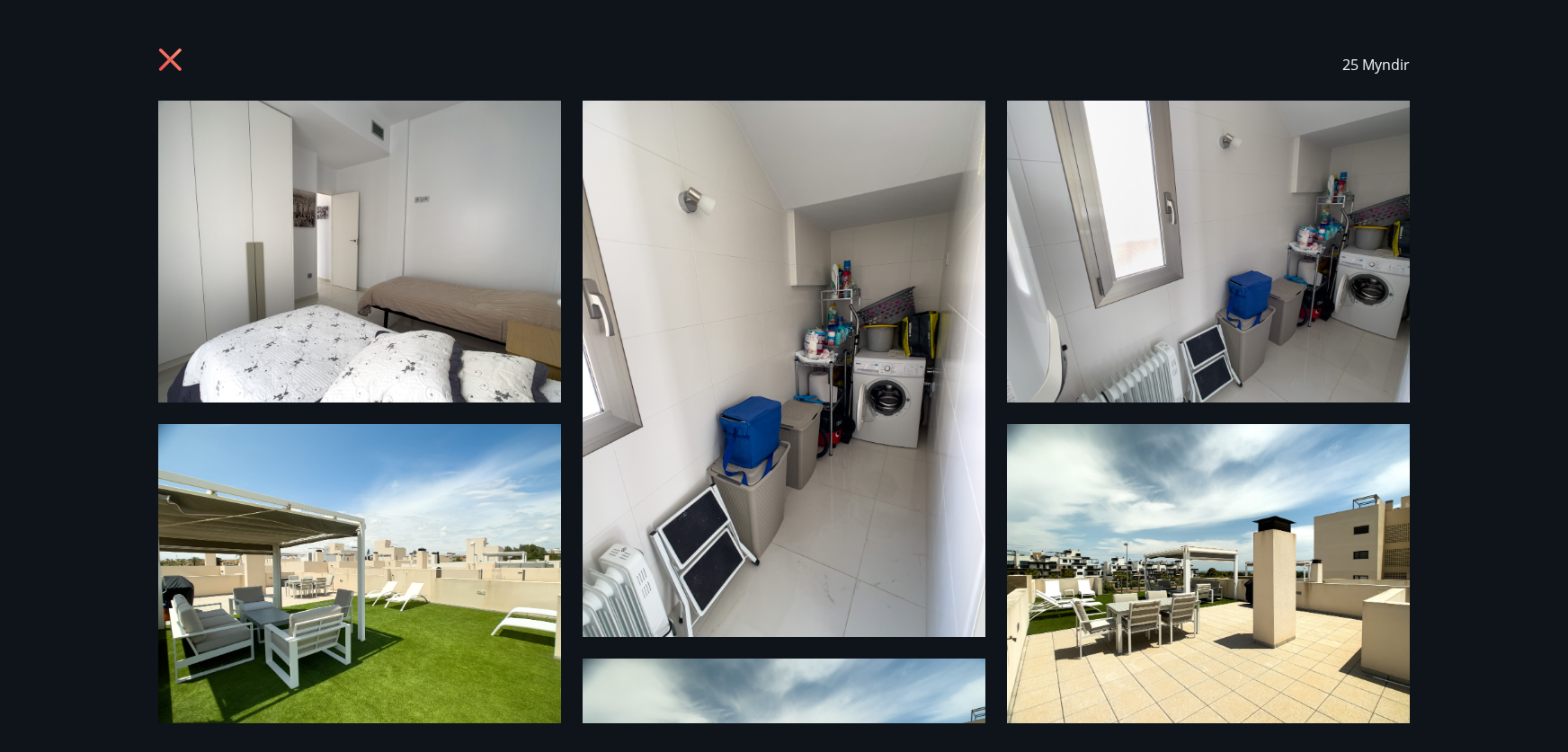
click at [172, 55] on icon at bounding box center [170, 60] width 23 height 23
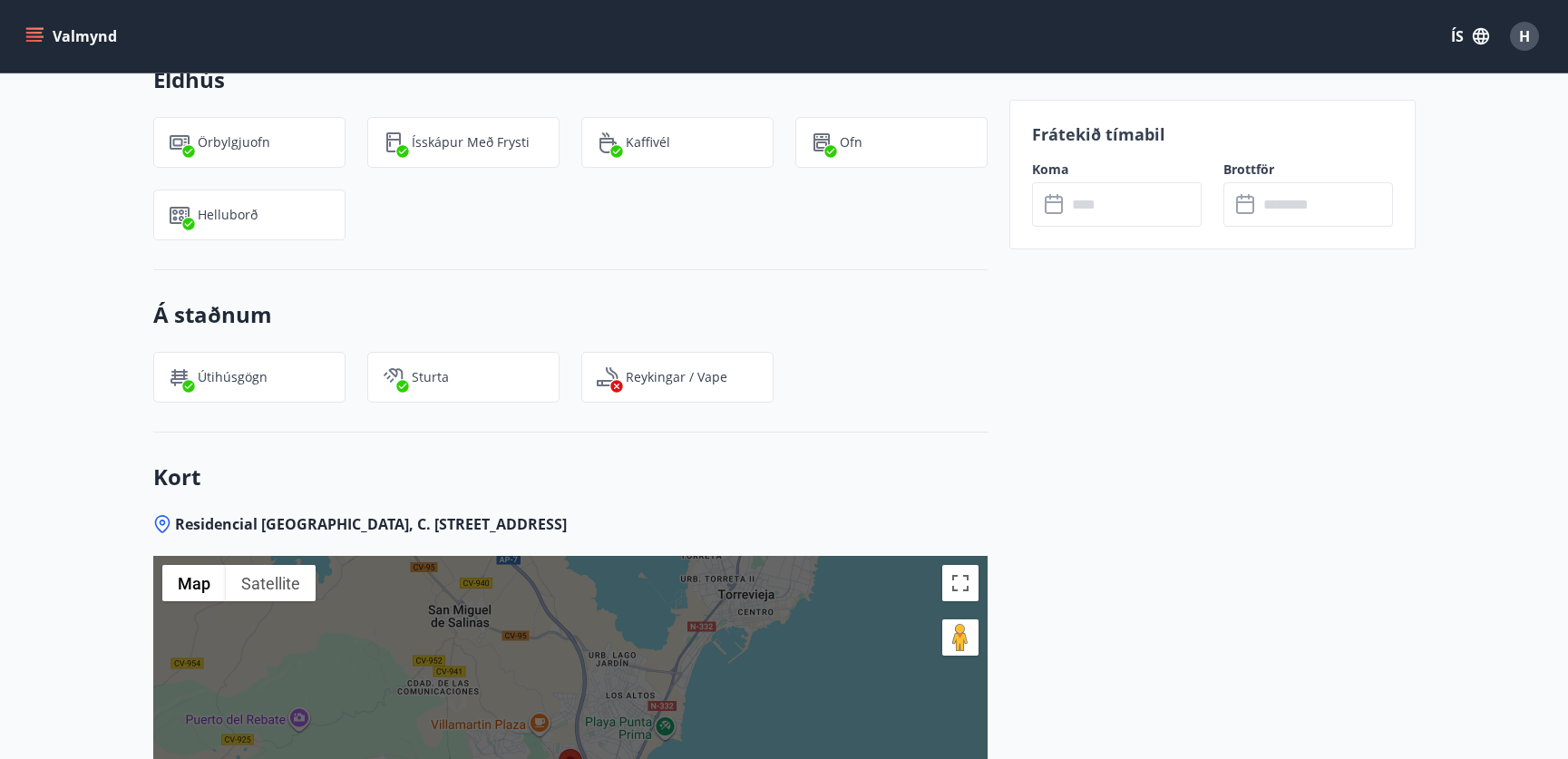
scroll to position [1807, 0]
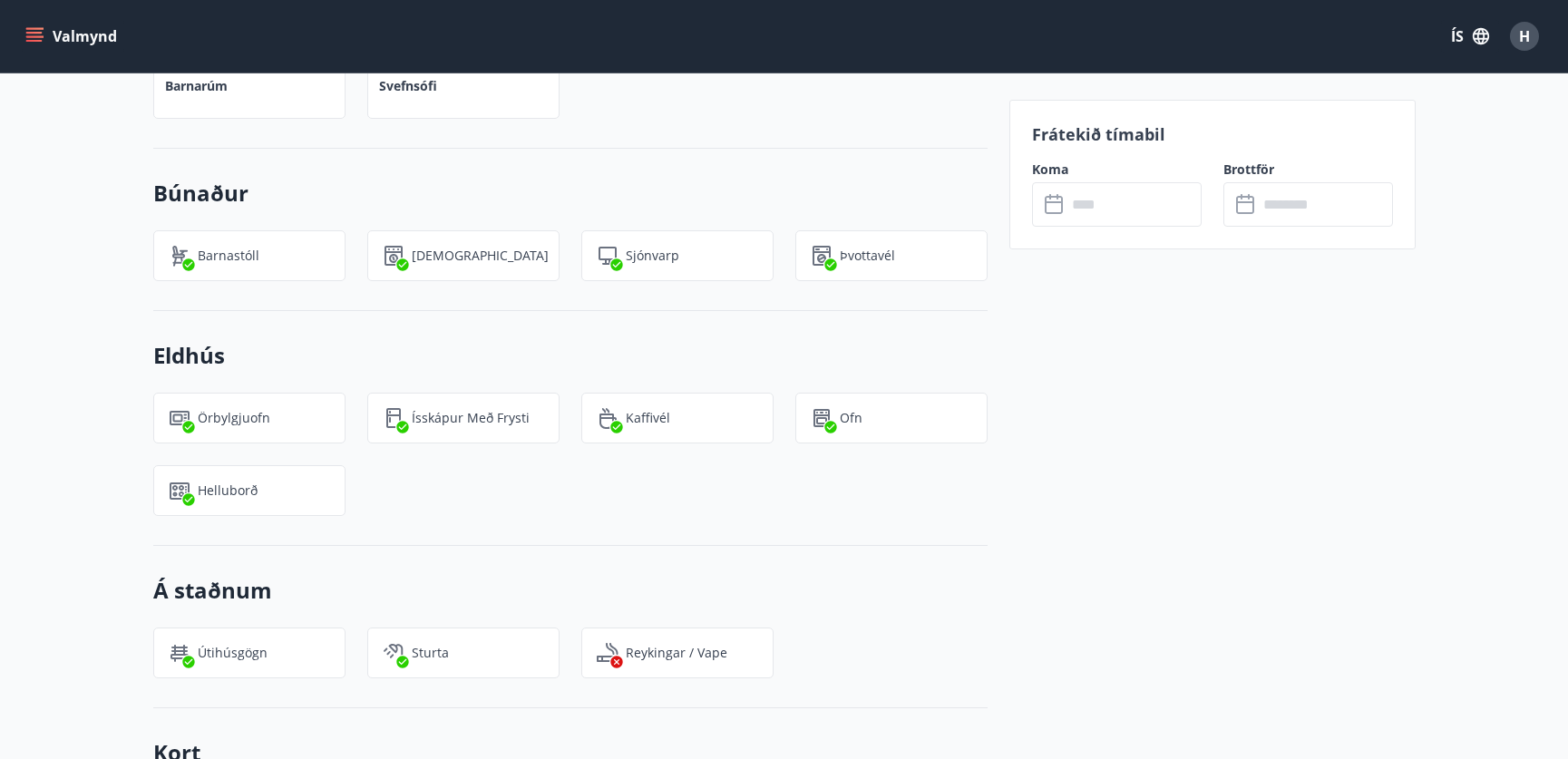
click at [1161, 211] on input "text" at bounding box center [1134, 204] width 135 height 45
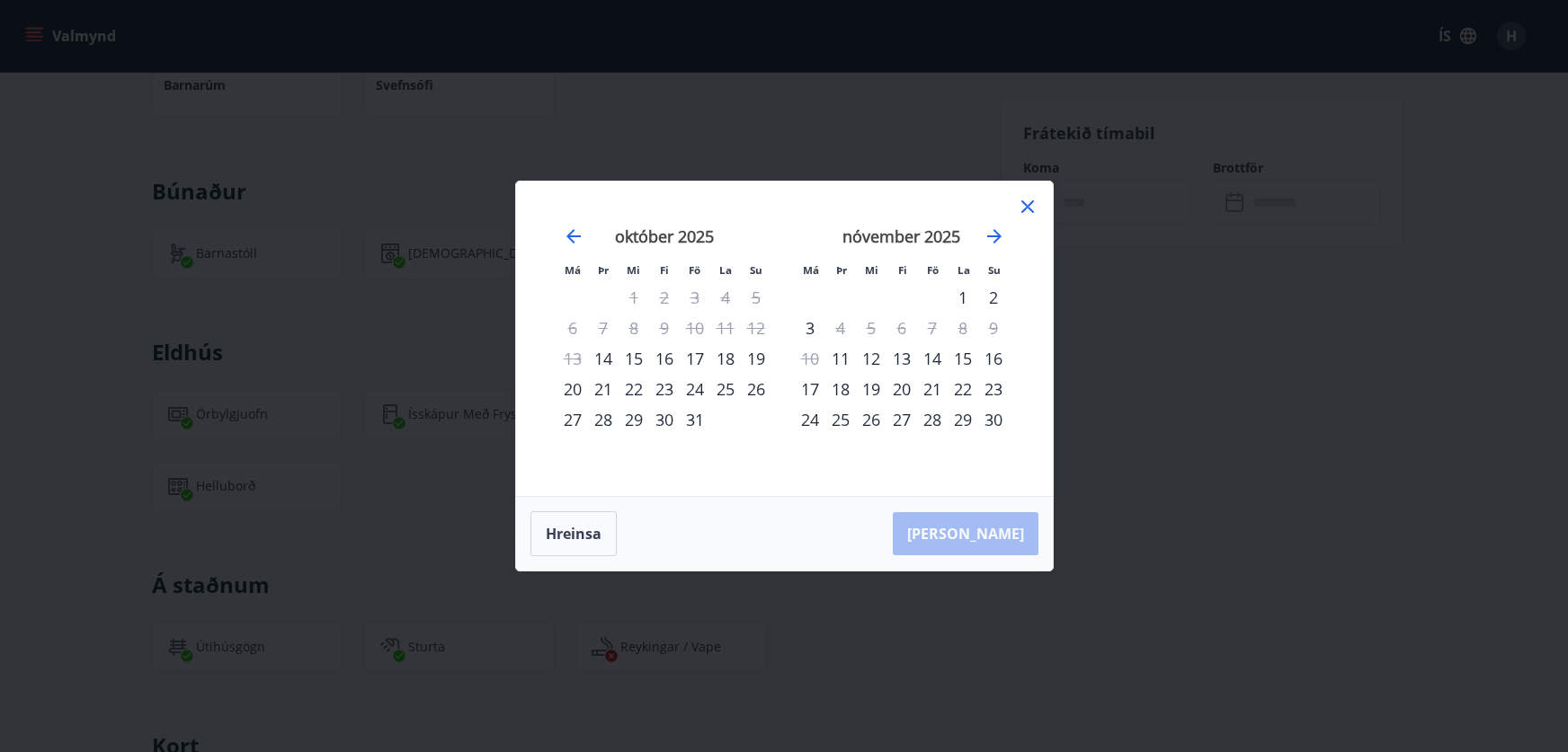
click at [910, 388] on div "20" at bounding box center [902, 390] width 31 height 31
click at [906, 418] on div "27" at bounding box center [902, 419] width 31 height 31
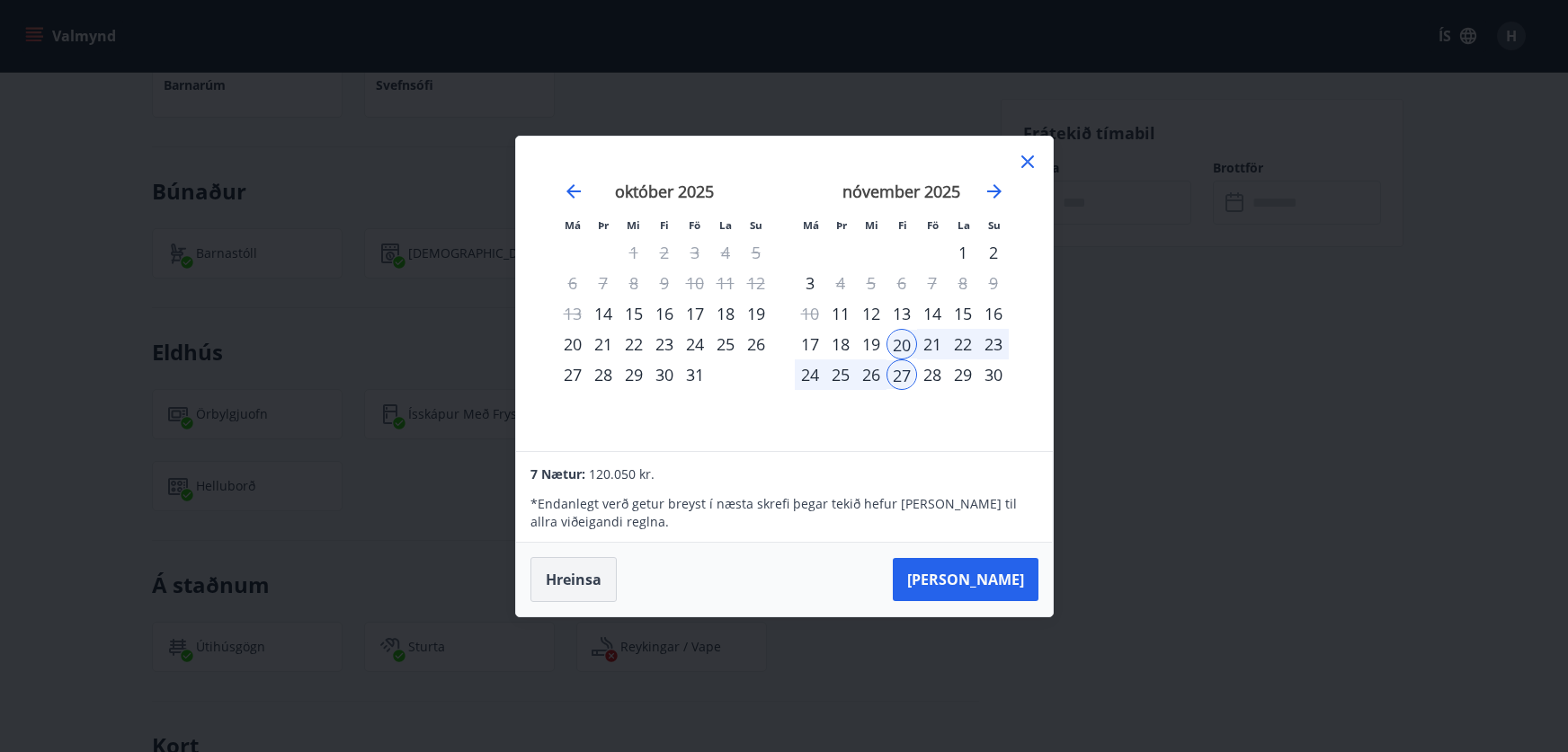
click at [600, 571] on button "Hreinsa" at bounding box center [573, 579] width 86 height 45
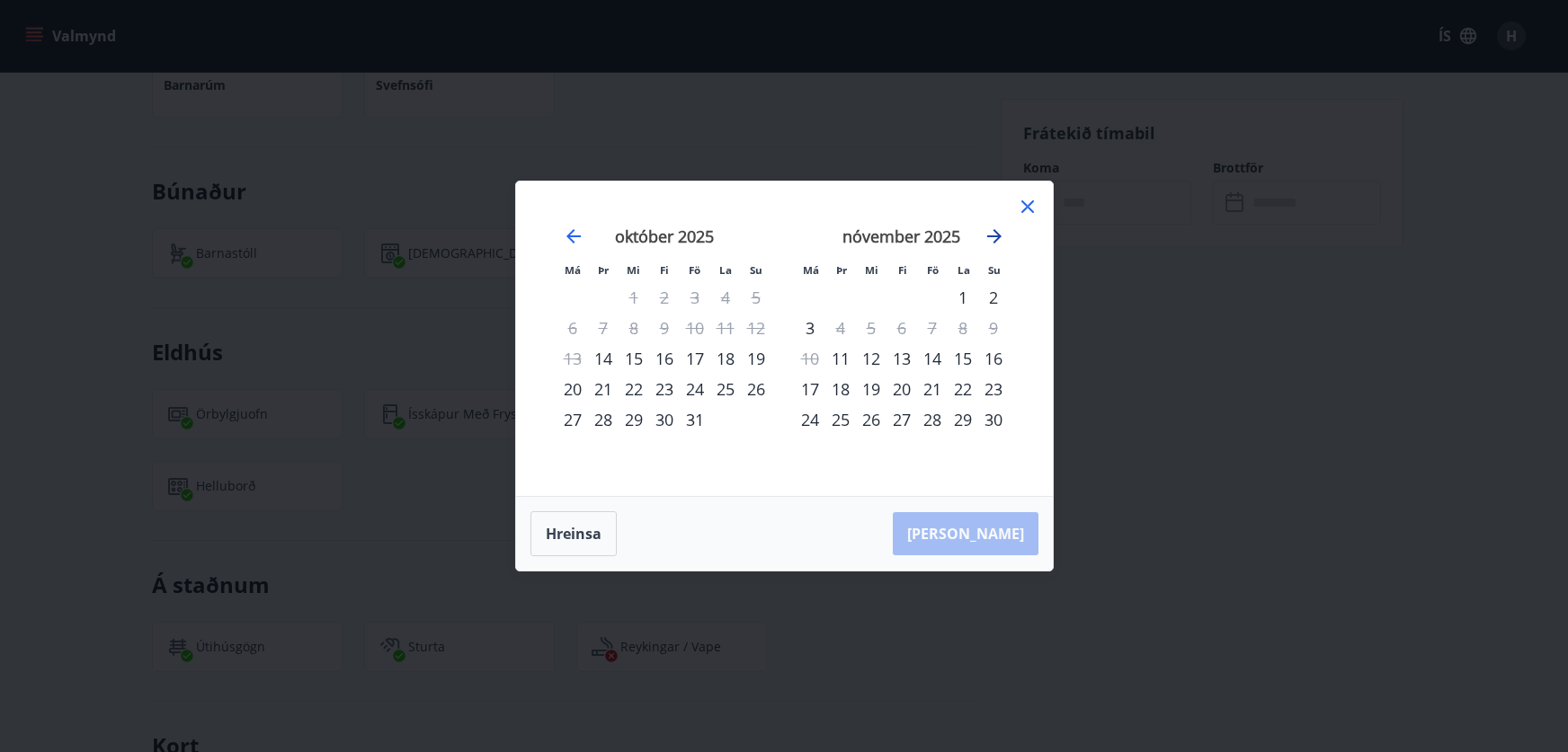
click at [994, 237] on icon "Move forward to switch to the next month." at bounding box center [995, 237] width 22 height 22
click at [993, 238] on icon "Move forward to switch to the next month." at bounding box center [995, 237] width 22 height 22
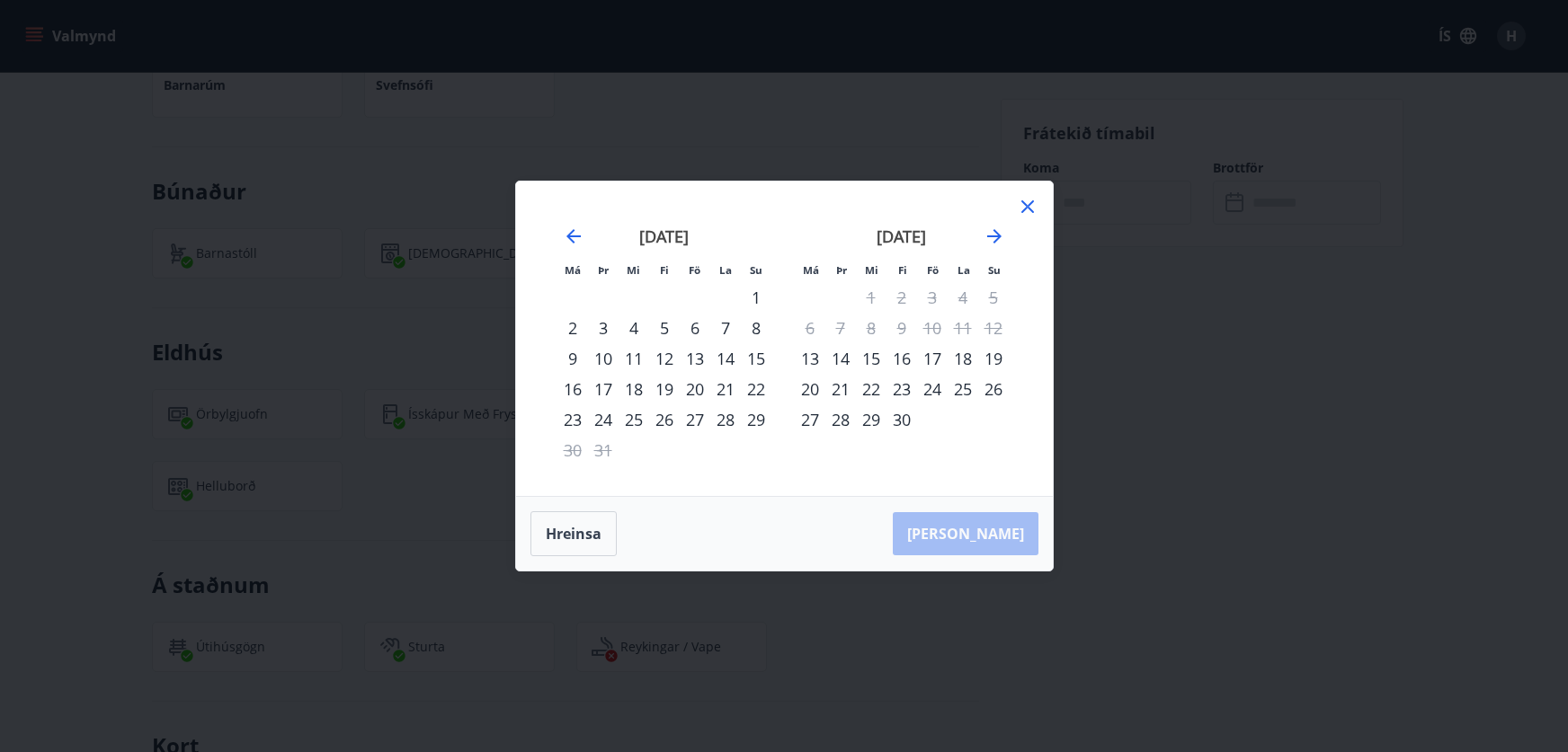
click at [870, 382] on div "22" at bounding box center [871, 390] width 31 height 31
click at [868, 417] on div "29" at bounding box center [871, 419] width 31 height 31
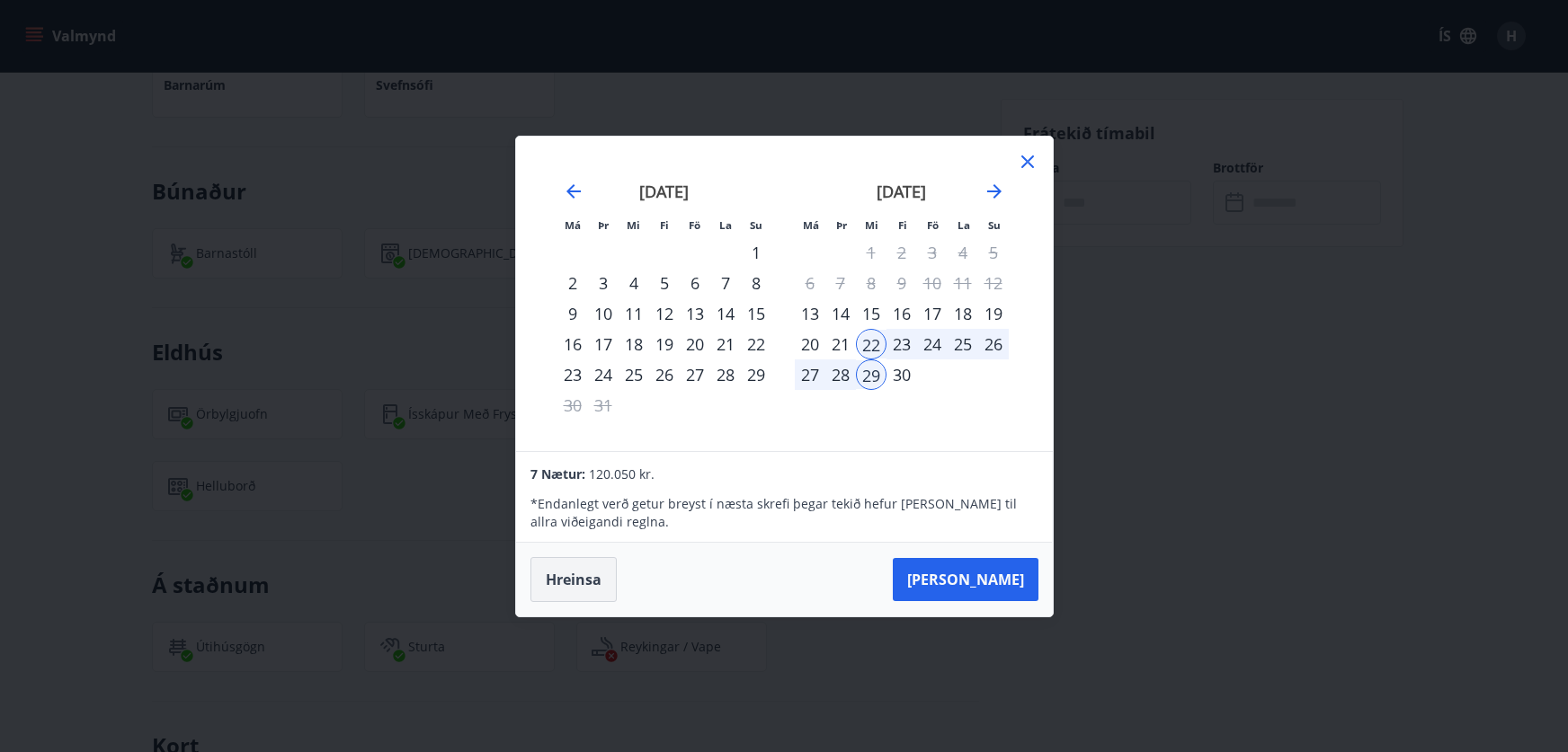
click at [594, 568] on button "Hreinsa" at bounding box center [573, 579] width 86 height 45
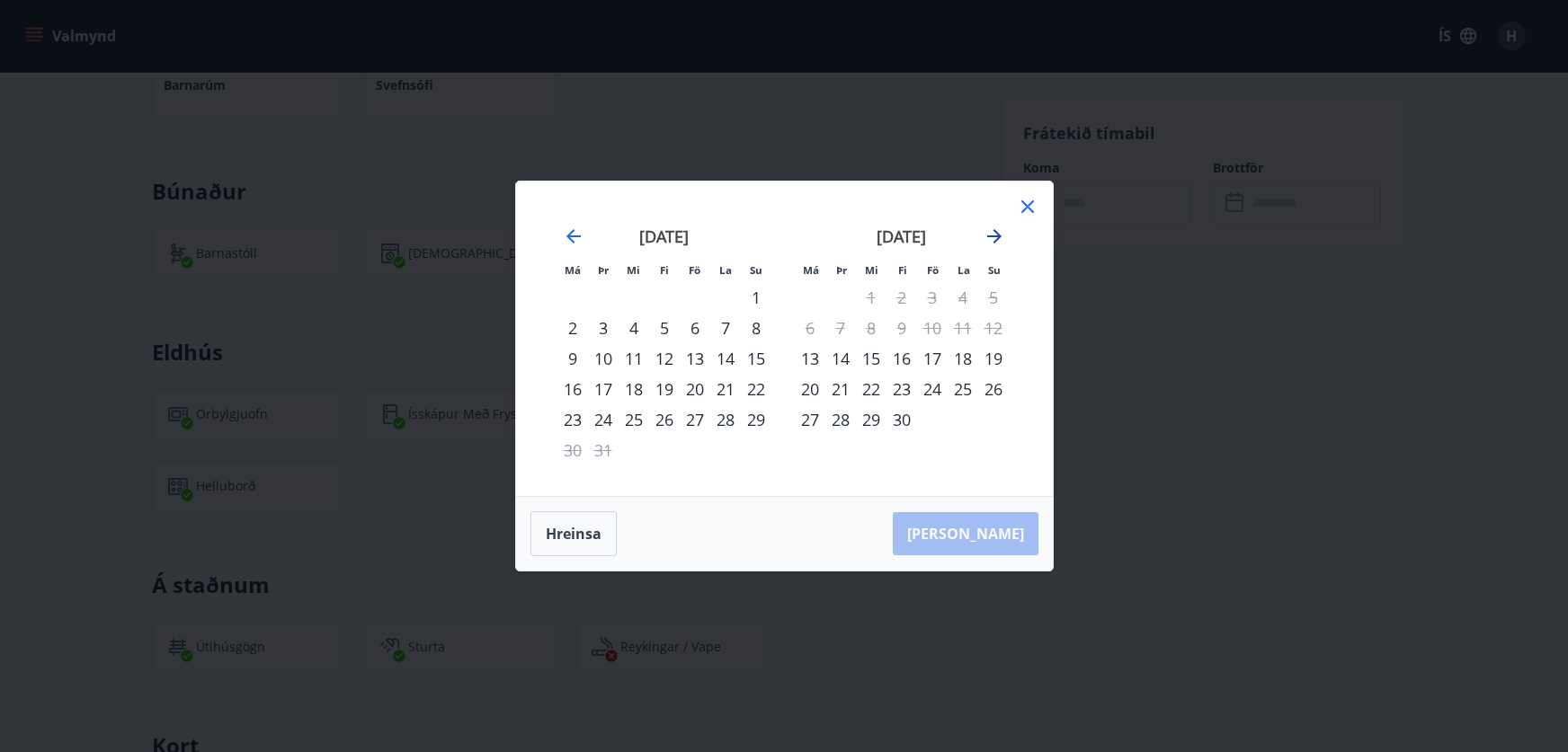
click at [993, 236] on icon "Move forward to switch to the next month." at bounding box center [995, 237] width 14 height 14
click at [993, 235] on icon "Move forward to switch to the next month." at bounding box center [995, 237] width 14 height 14
click at [993, 234] on icon "Move forward to switch to the next month." at bounding box center [995, 237] width 22 height 22
click at [902, 297] on div "2" at bounding box center [902, 297] width 31 height 31
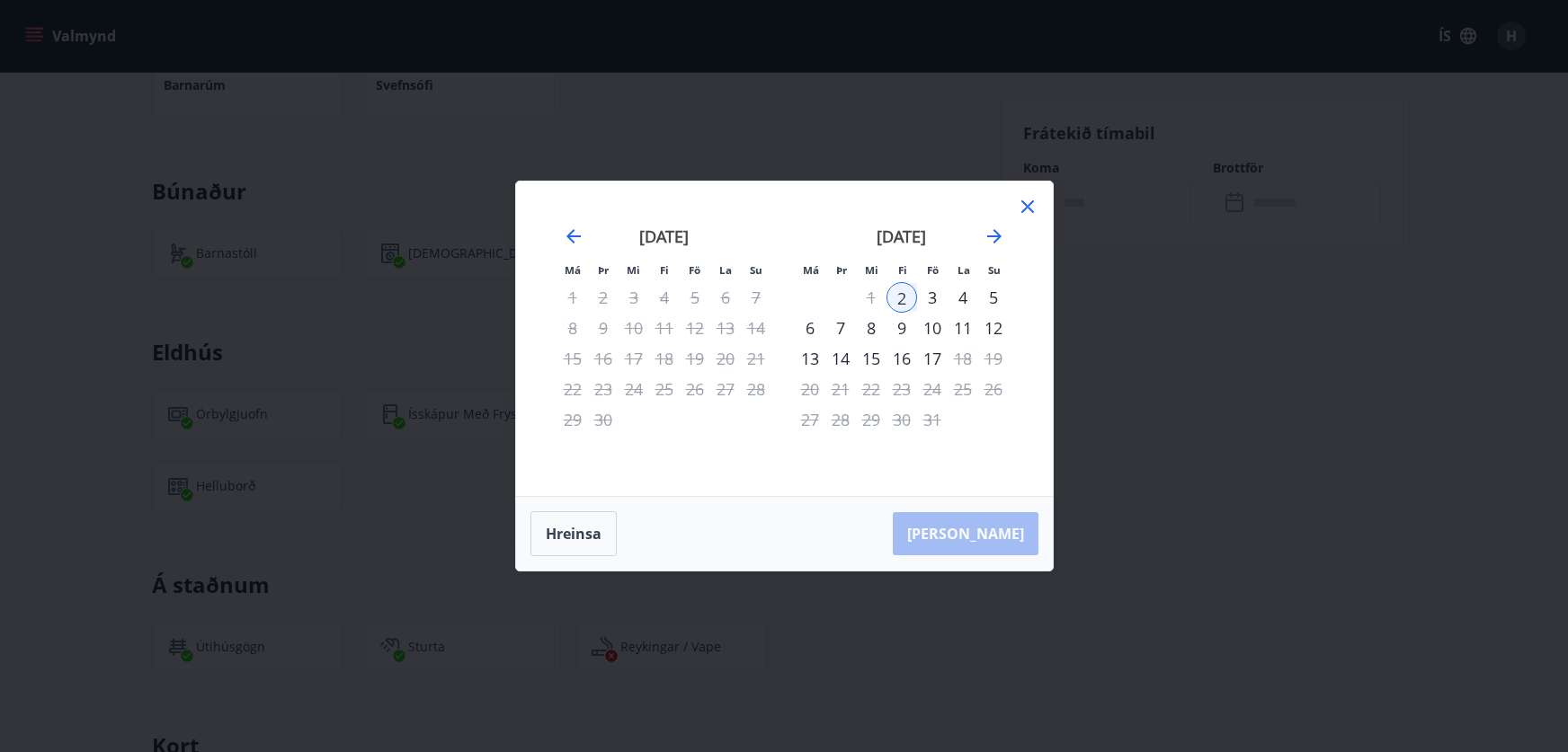
click at [897, 331] on div "9" at bounding box center [902, 328] width 31 height 31
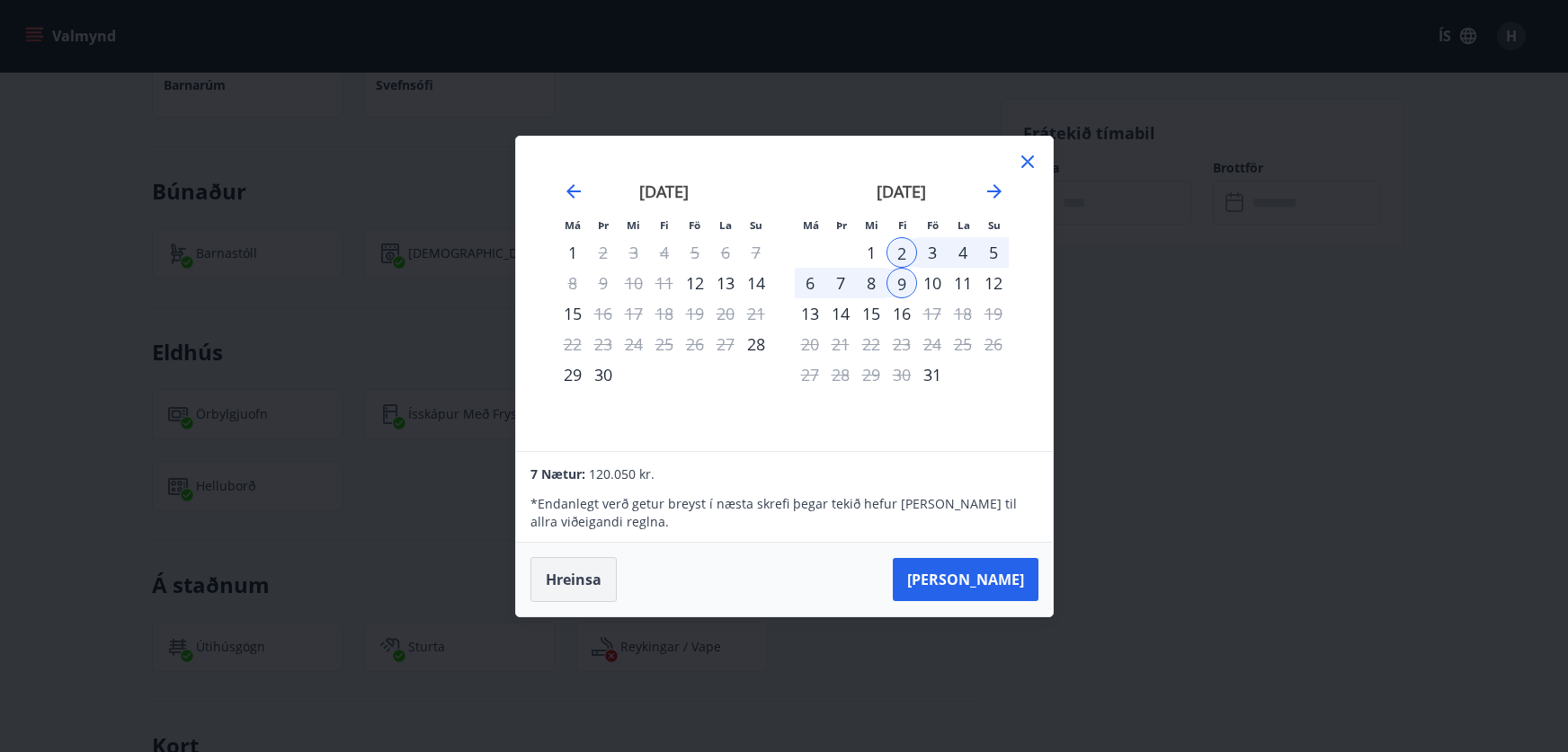
click at [596, 561] on button "Hreinsa" at bounding box center [573, 579] width 86 height 45
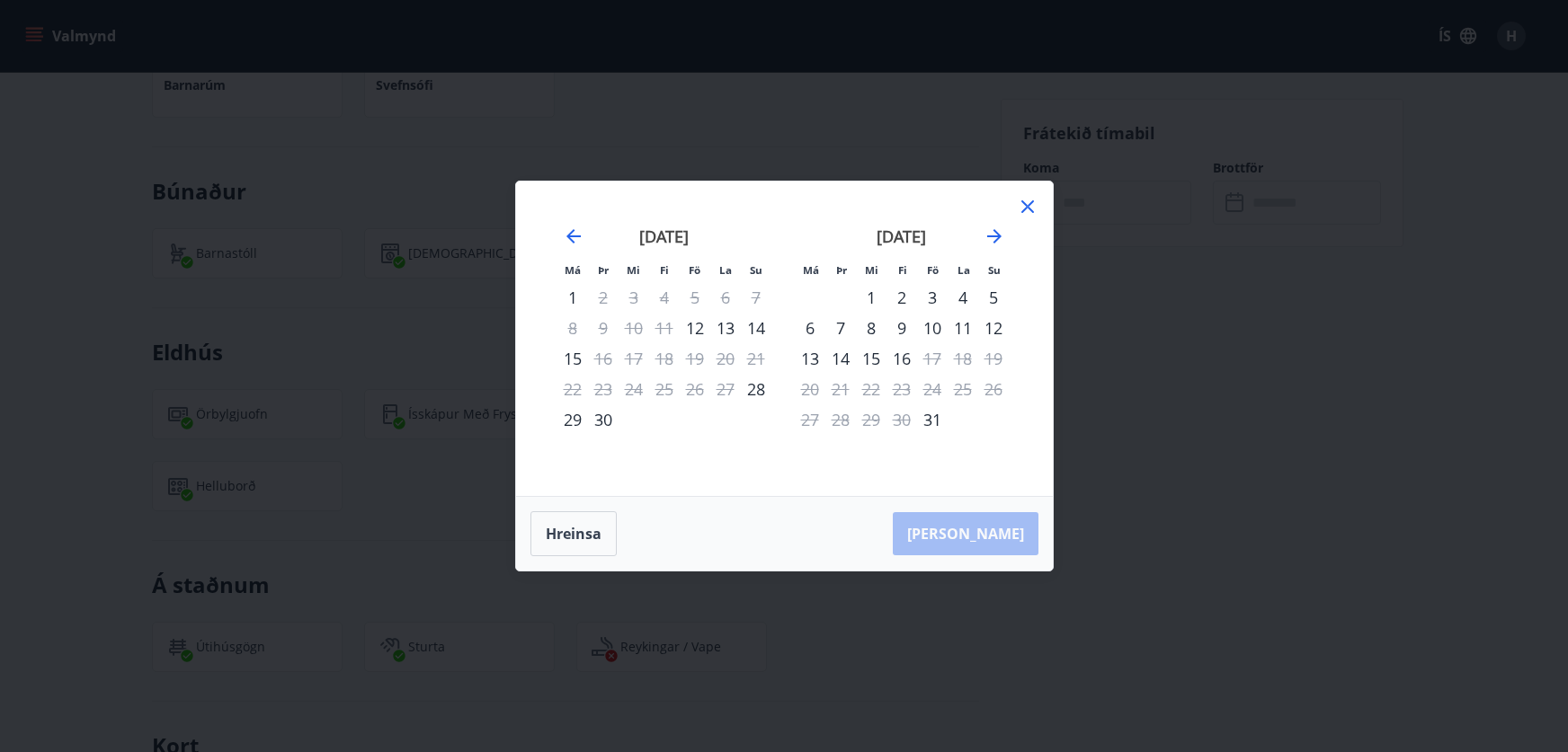
click at [1027, 205] on icon at bounding box center [1027, 207] width 13 height 13
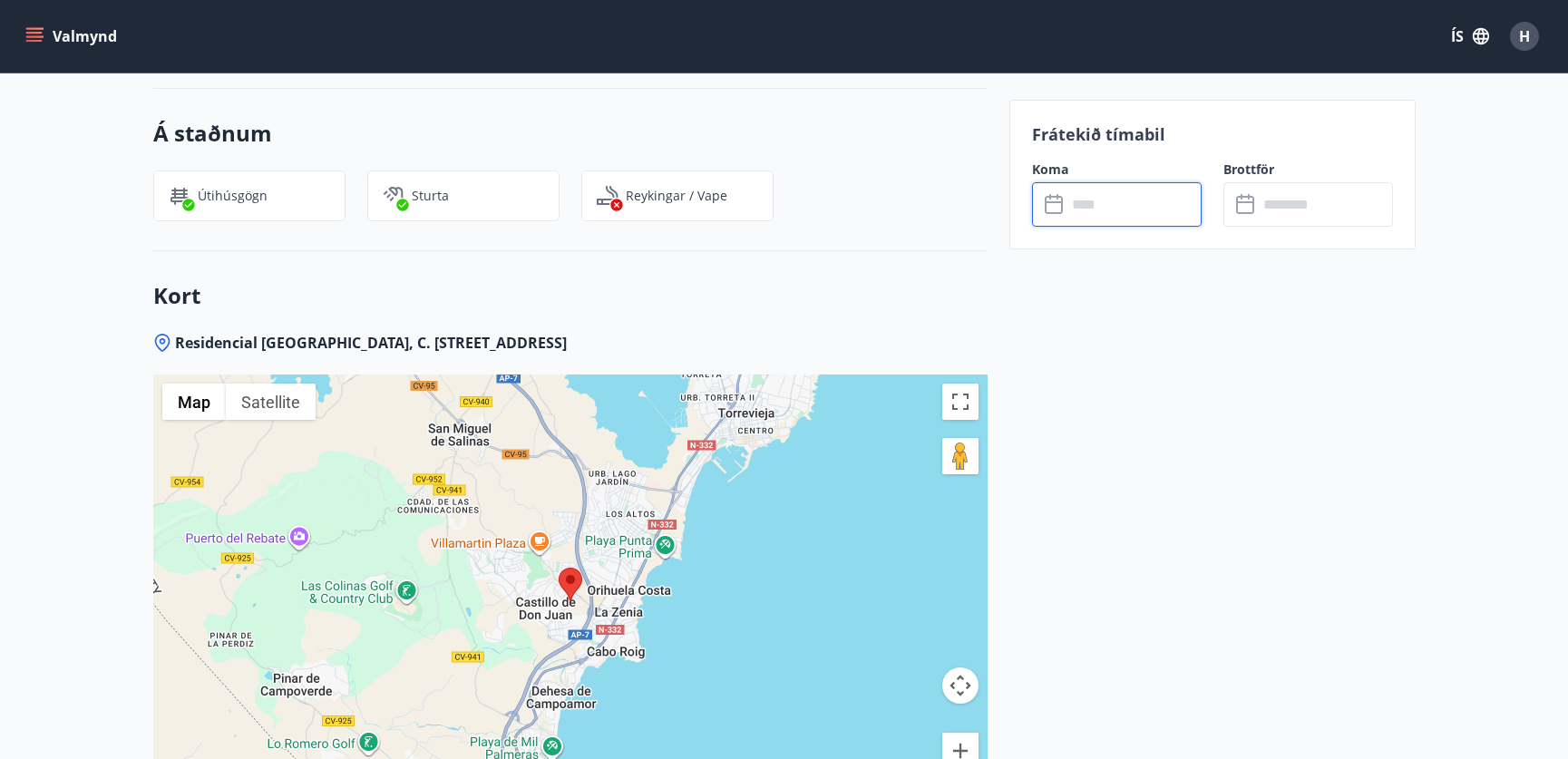
scroll to position [2357, 0]
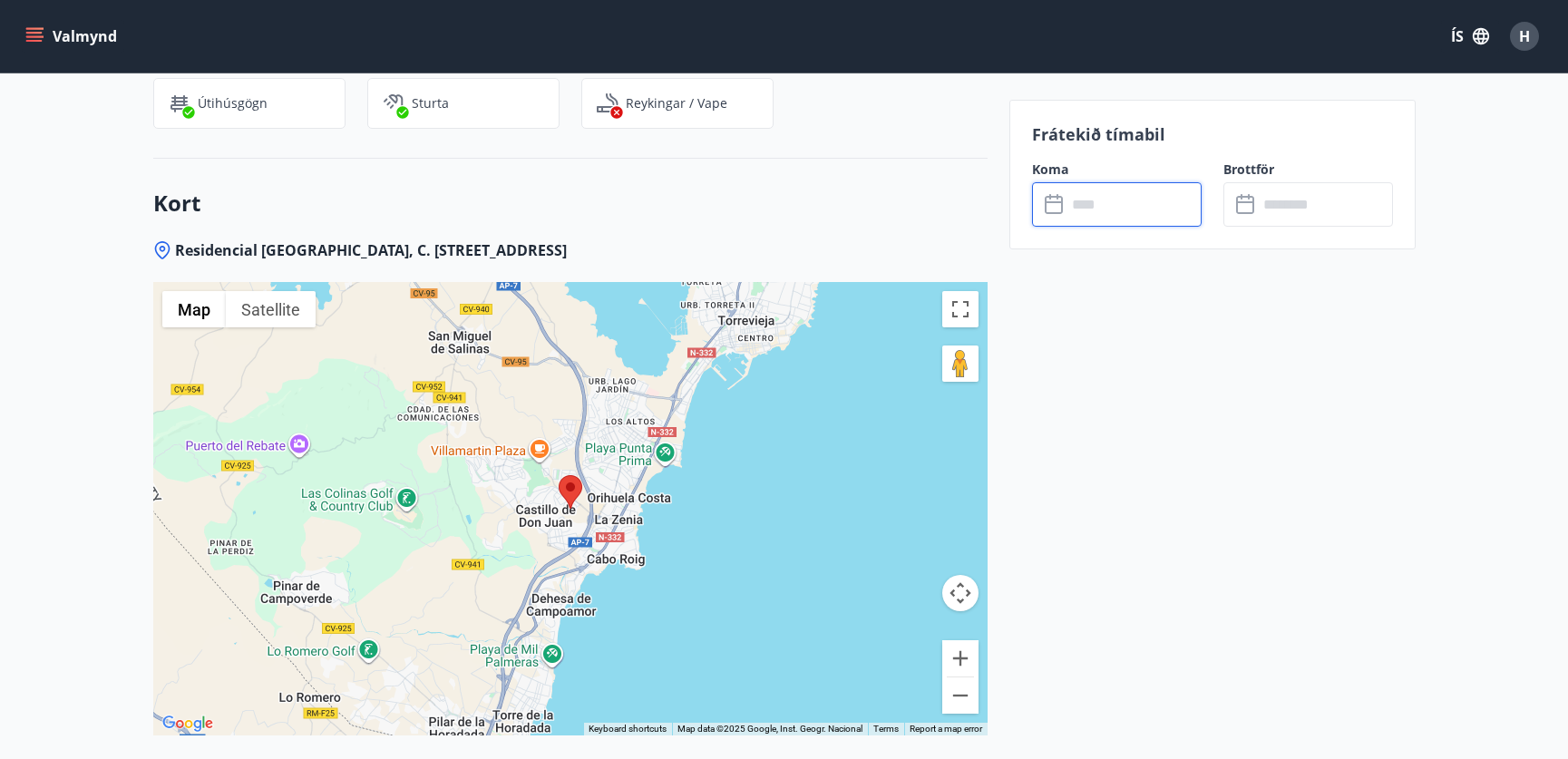
click at [409, 416] on div at bounding box center [570, 508] width 835 height 453
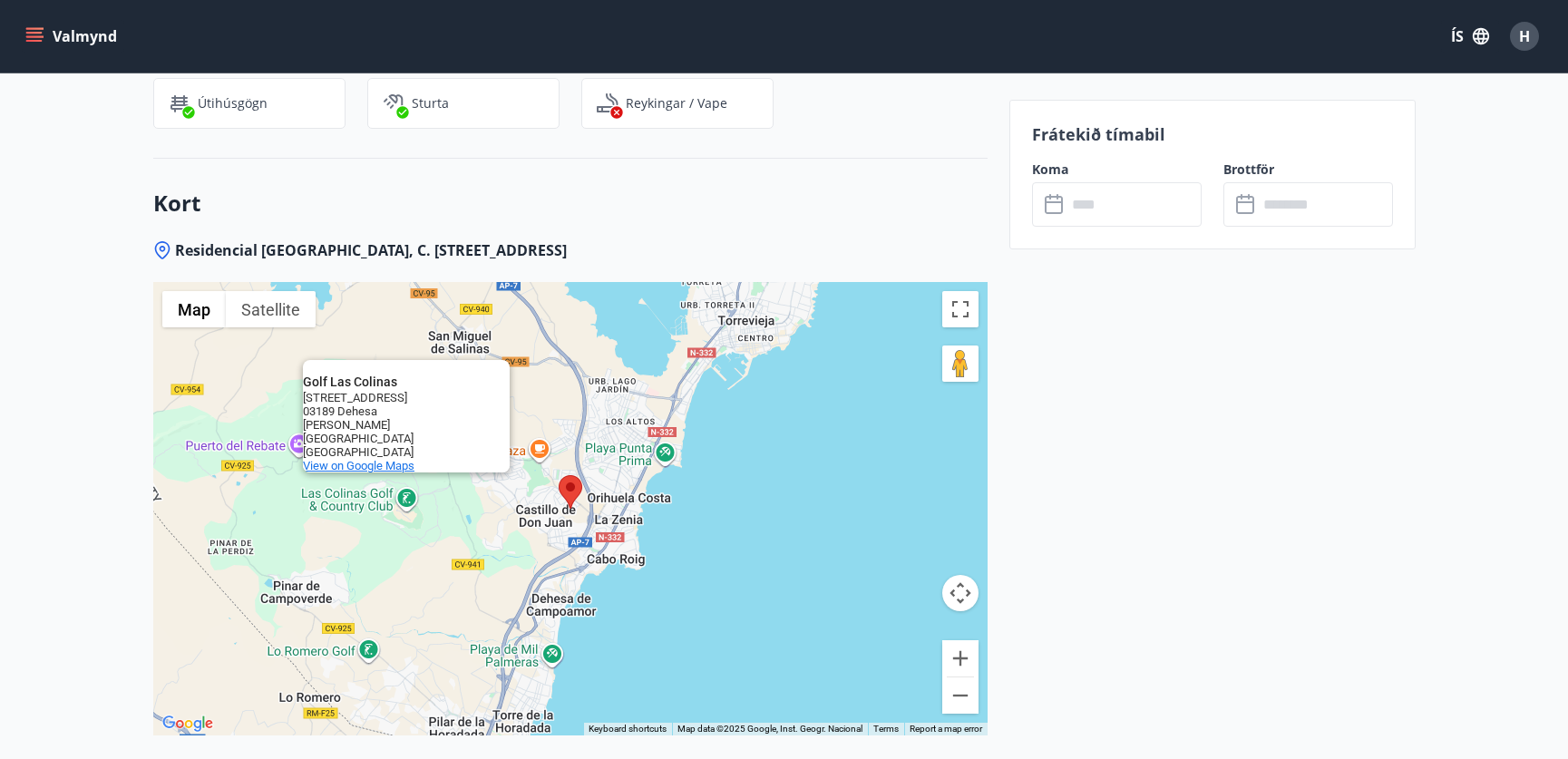
click at [386, 459] on span "View on Google Maps" at bounding box center [358, 465] width 111 height 14
click at [389, 459] on span "View on Google Maps" at bounding box center [358, 465] width 111 height 14
